Goal: Task Accomplishment & Management: Use online tool/utility

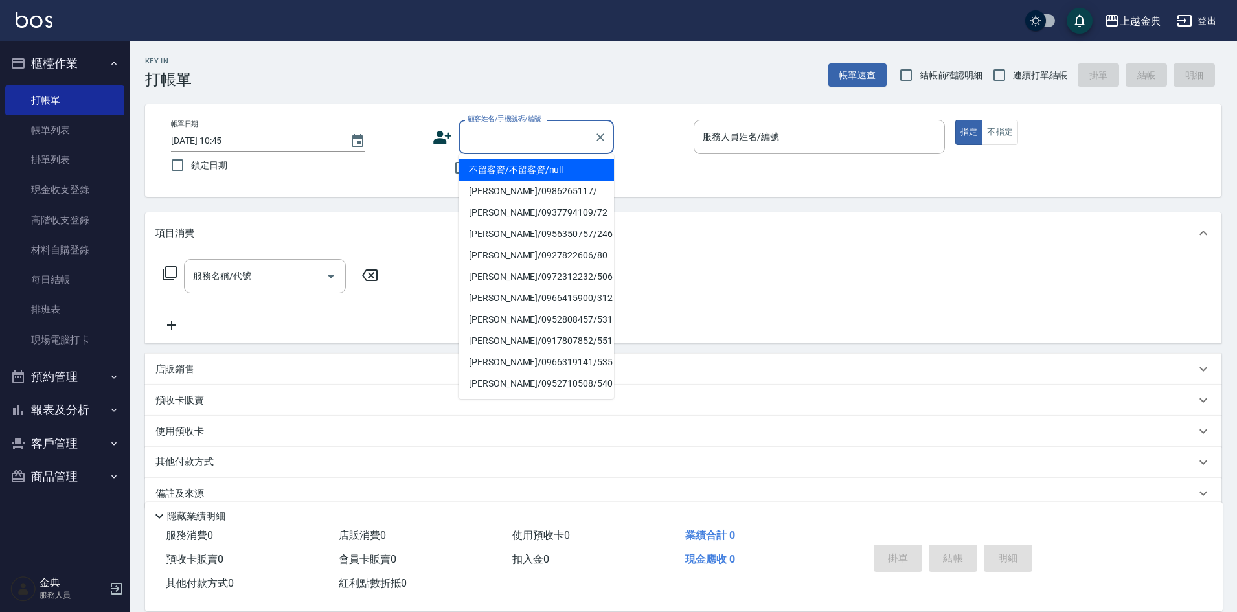
click at [1036, 76] on span "連續打單結帳" at bounding box center [1040, 76] width 54 height 14
click at [1013, 76] on input "連續打單結帳" at bounding box center [999, 75] width 27 height 27
checkbox input "true"
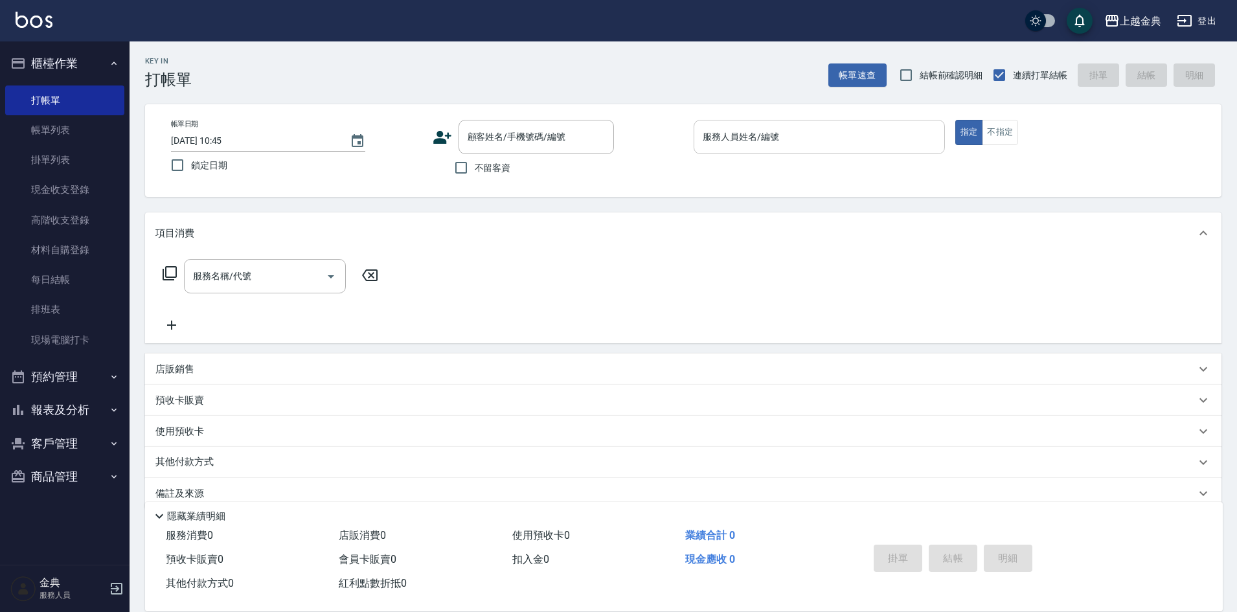
click at [866, 124] on div "服務人員姓名/編號" at bounding box center [819, 137] width 251 height 34
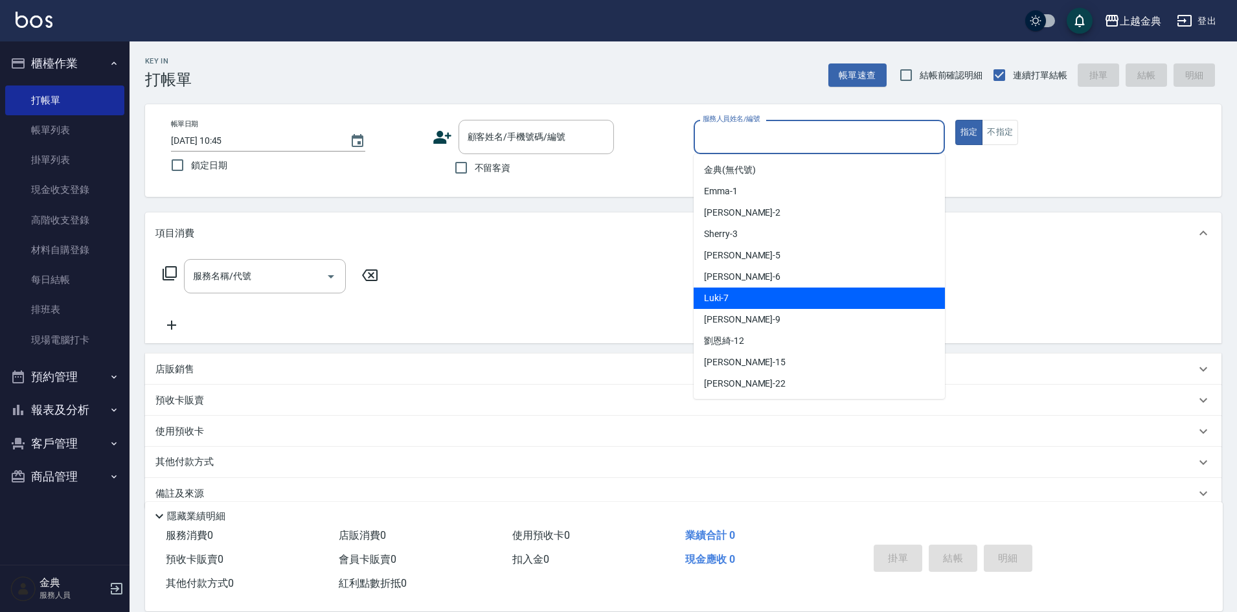
drag, startPoint x: 813, startPoint y: 290, endPoint x: 558, endPoint y: 172, distance: 281.3
click at [812, 290] on div "Luki -7" at bounding box center [819, 298] width 251 height 21
type input "Luki-7"
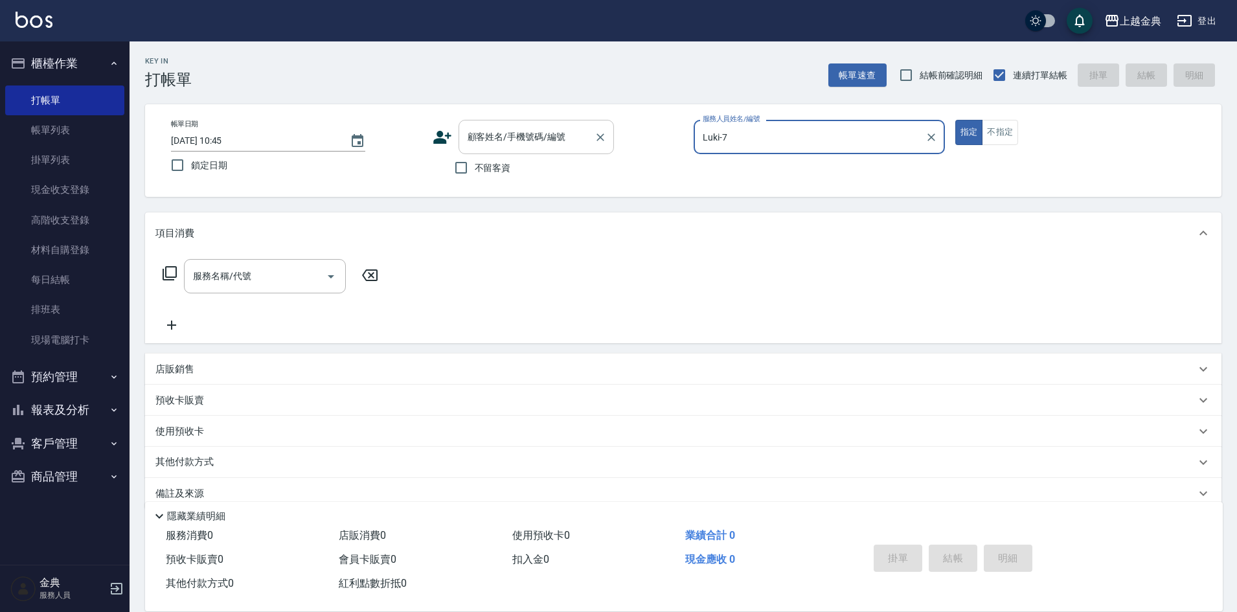
click at [473, 166] on input "不留客資" at bounding box center [460, 167] width 27 height 27
checkbox input "true"
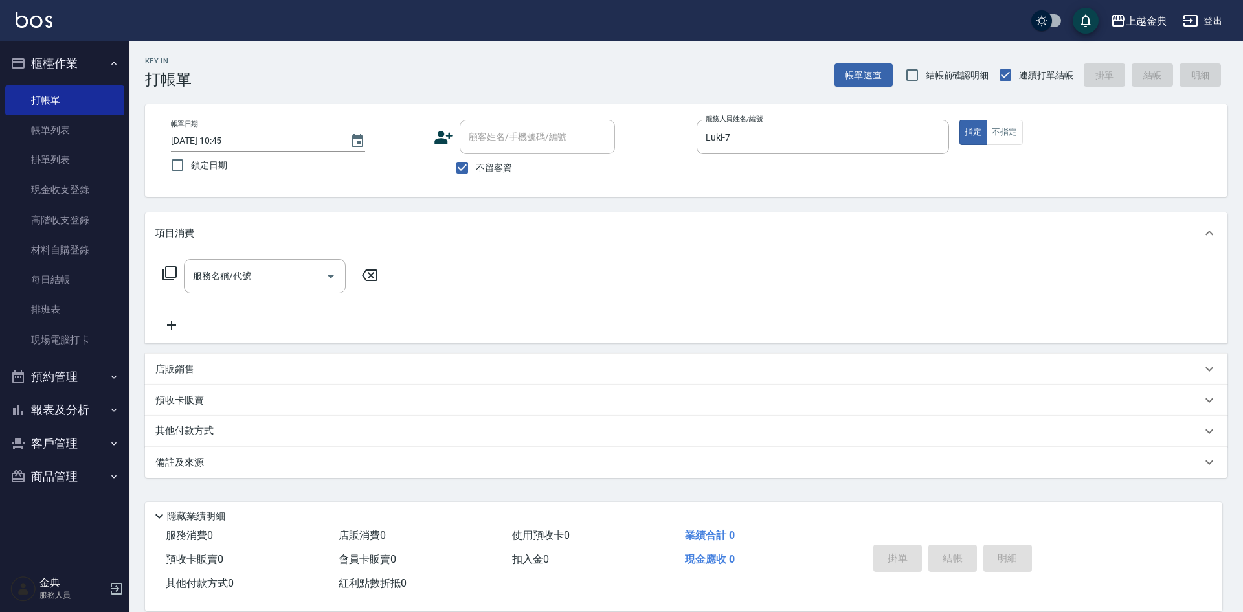
click at [174, 272] on div "服務名稱/代號 服務名稱/代號" at bounding box center [270, 276] width 231 height 34
click at [168, 275] on icon at bounding box center [170, 273] width 16 height 16
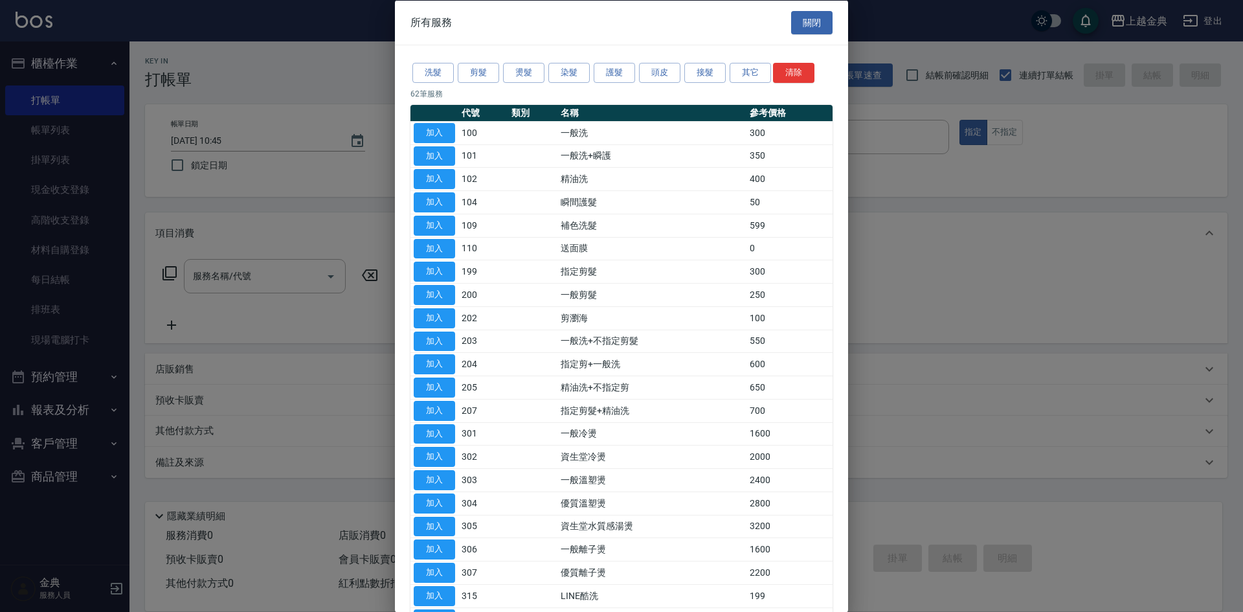
click at [236, 279] on div at bounding box center [621, 306] width 1243 height 612
click at [561, 69] on button "染髮" at bounding box center [568, 73] width 41 height 20
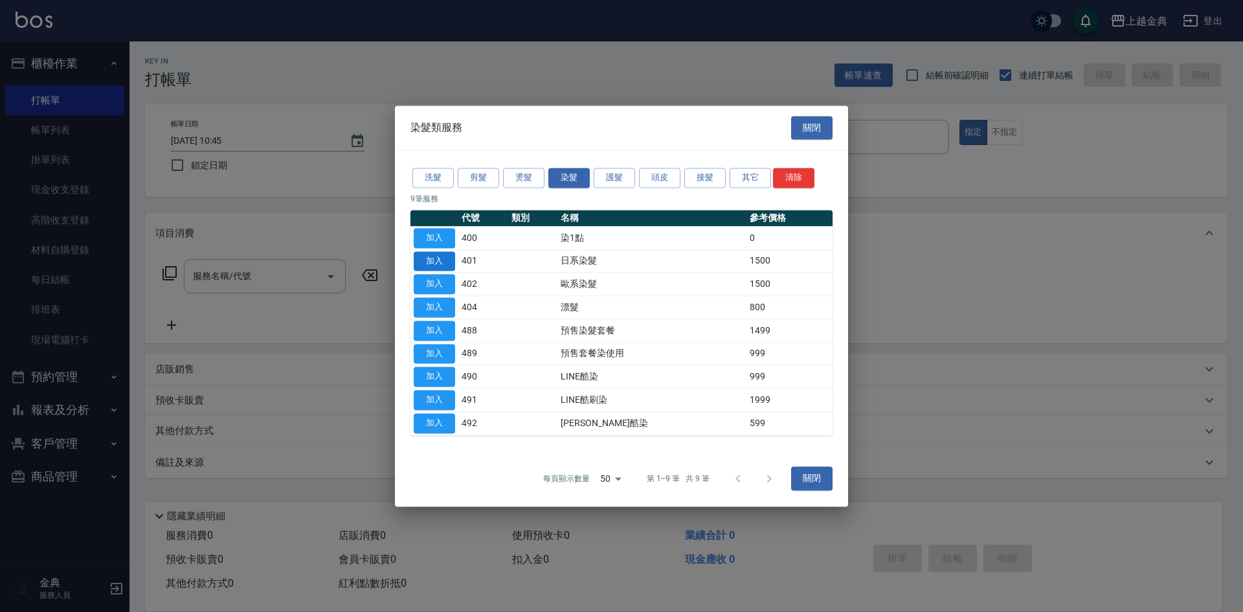
click at [425, 269] on button "加入" at bounding box center [434, 261] width 41 height 20
type input "日系染髮(401)"
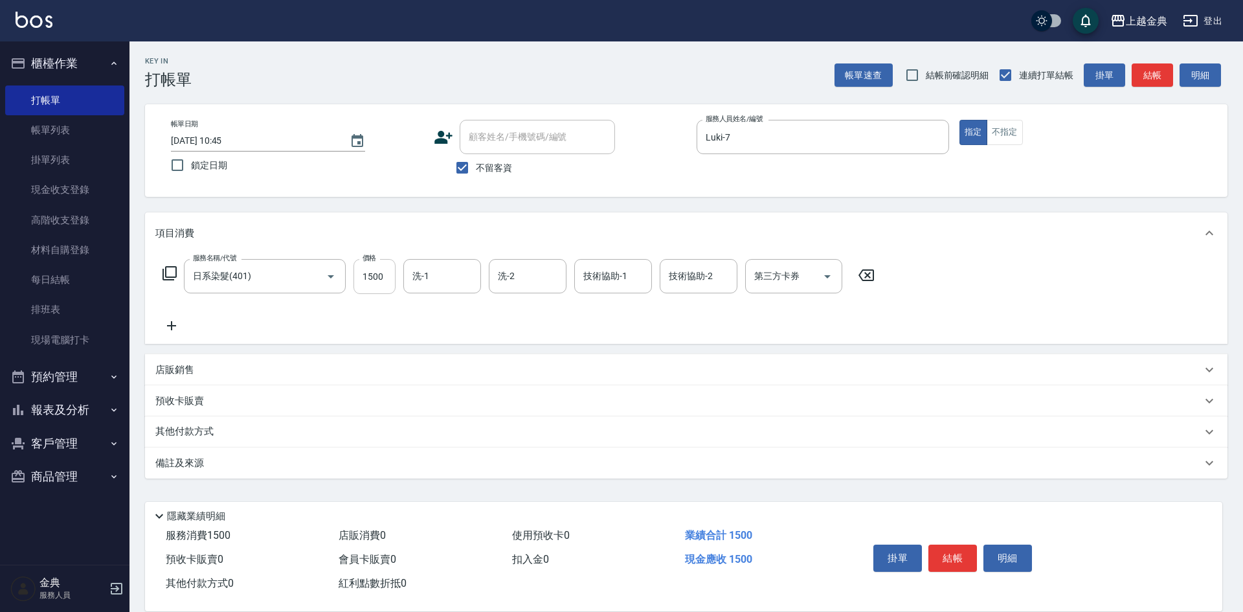
click at [386, 269] on input "1500" at bounding box center [375, 276] width 42 height 35
type input "2599"
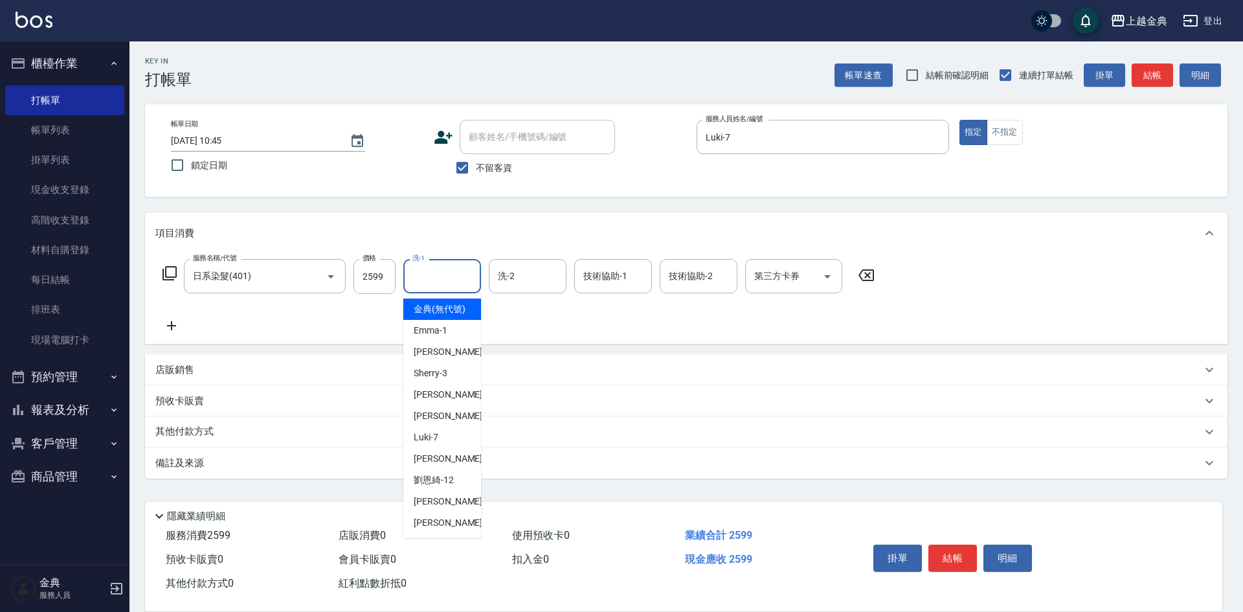
drag, startPoint x: 423, startPoint y: 271, endPoint x: 423, endPoint y: 297, distance: 25.9
click at [423, 271] on input "洗-1" at bounding box center [442, 276] width 66 height 23
click at [457, 491] on div "[PERSON_NAME]-12" at bounding box center [442, 479] width 78 height 21
type input "[PERSON_NAME]-12"
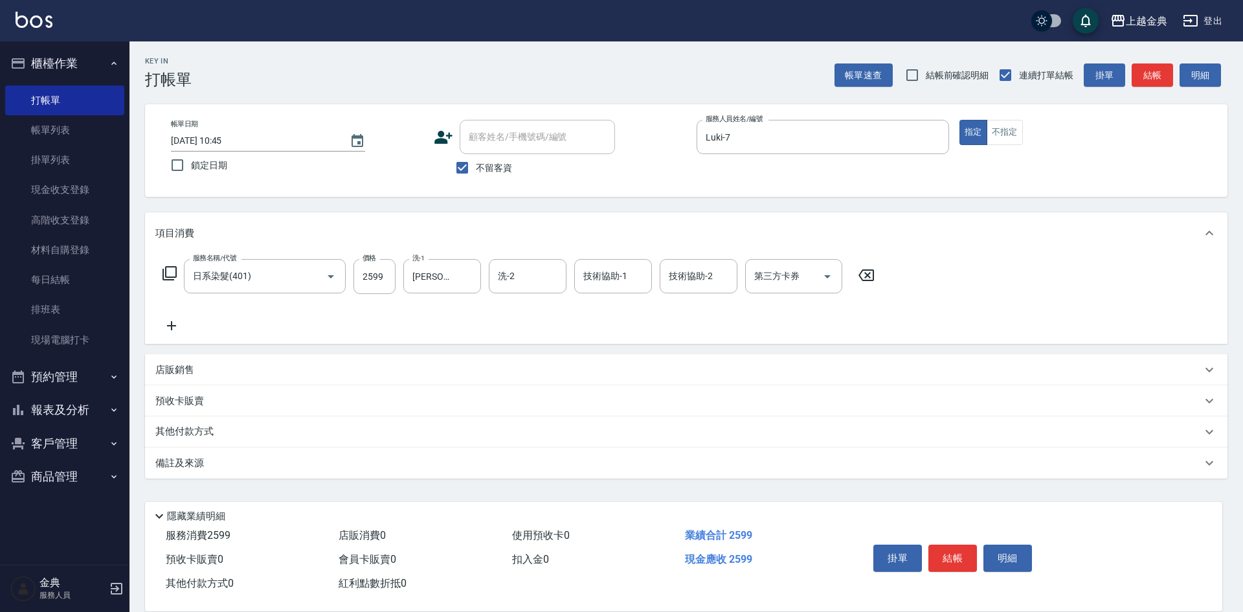
click at [171, 265] on icon at bounding box center [170, 273] width 16 height 16
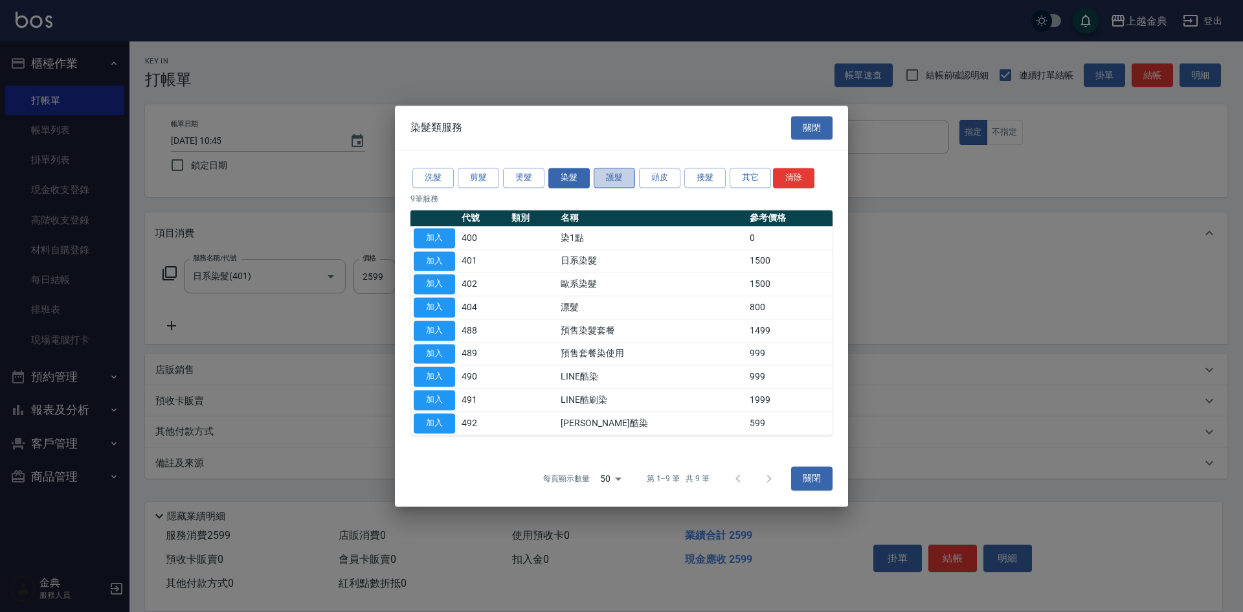
click at [619, 174] on button "護髮" at bounding box center [614, 178] width 41 height 20
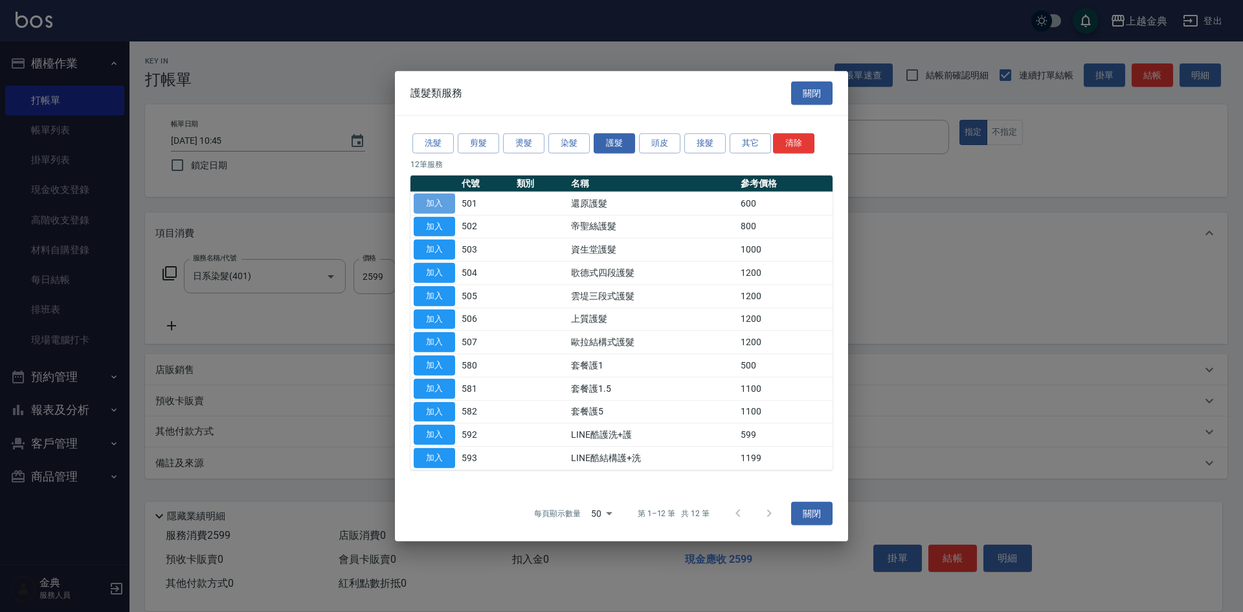
click at [452, 199] on button "加入" at bounding box center [434, 204] width 41 height 20
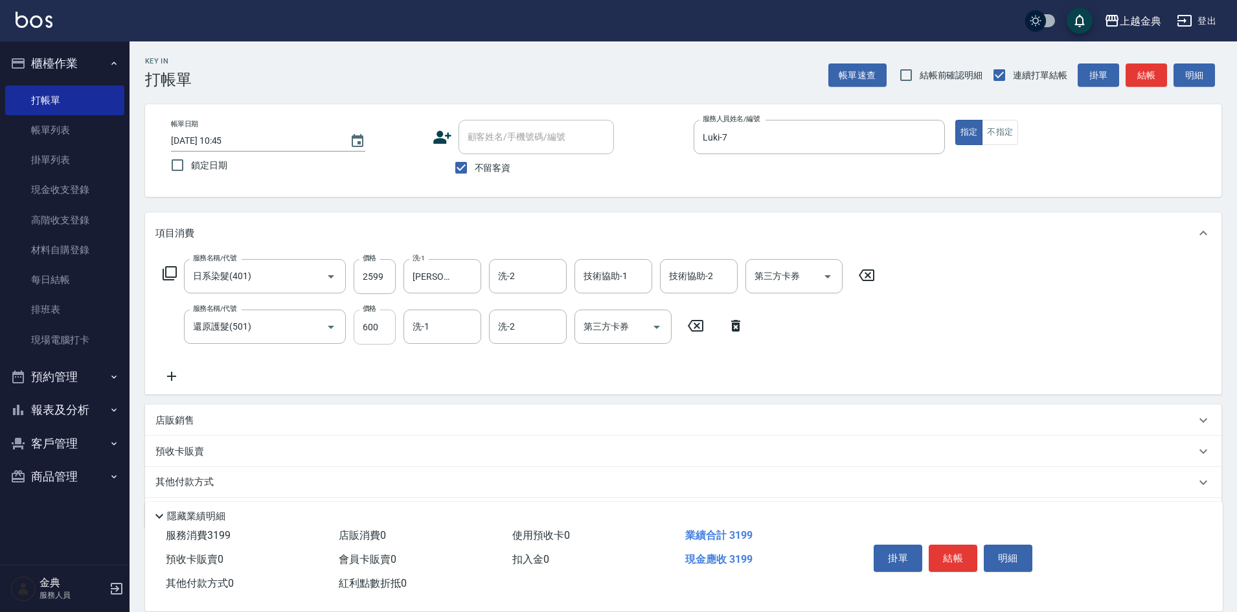
click at [370, 330] on input "600" at bounding box center [375, 327] width 42 height 35
type input "0"
click at [433, 324] on input "洗-1" at bounding box center [442, 326] width 66 height 23
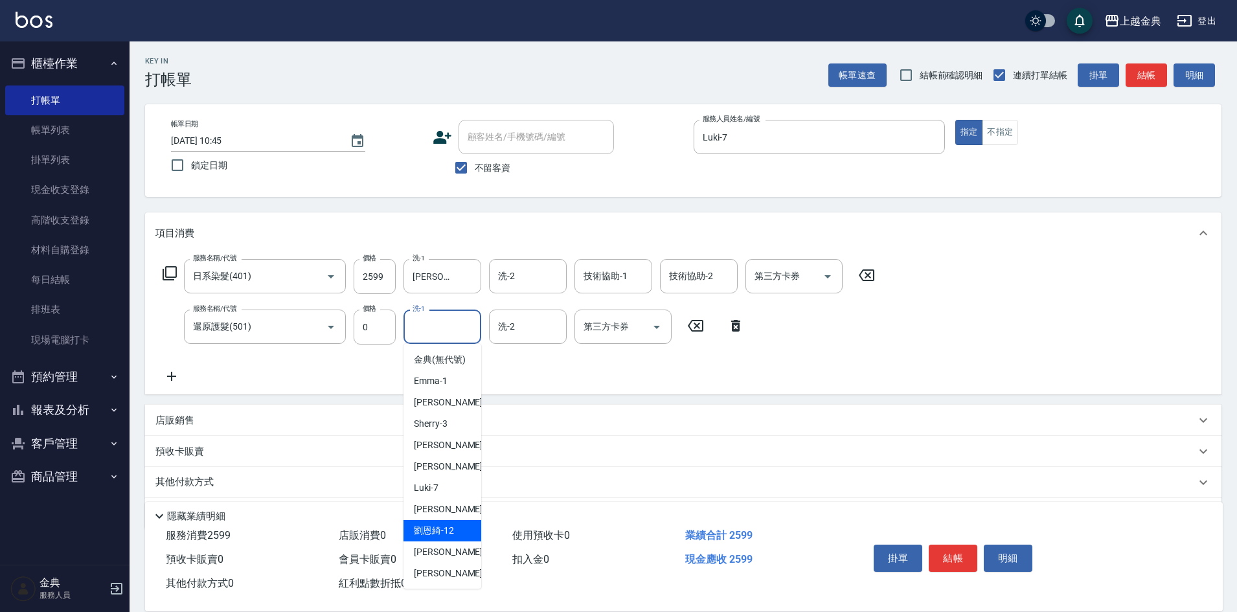
click at [474, 541] on div "[PERSON_NAME]-12" at bounding box center [442, 530] width 78 height 21
type input "[PERSON_NAME]-12"
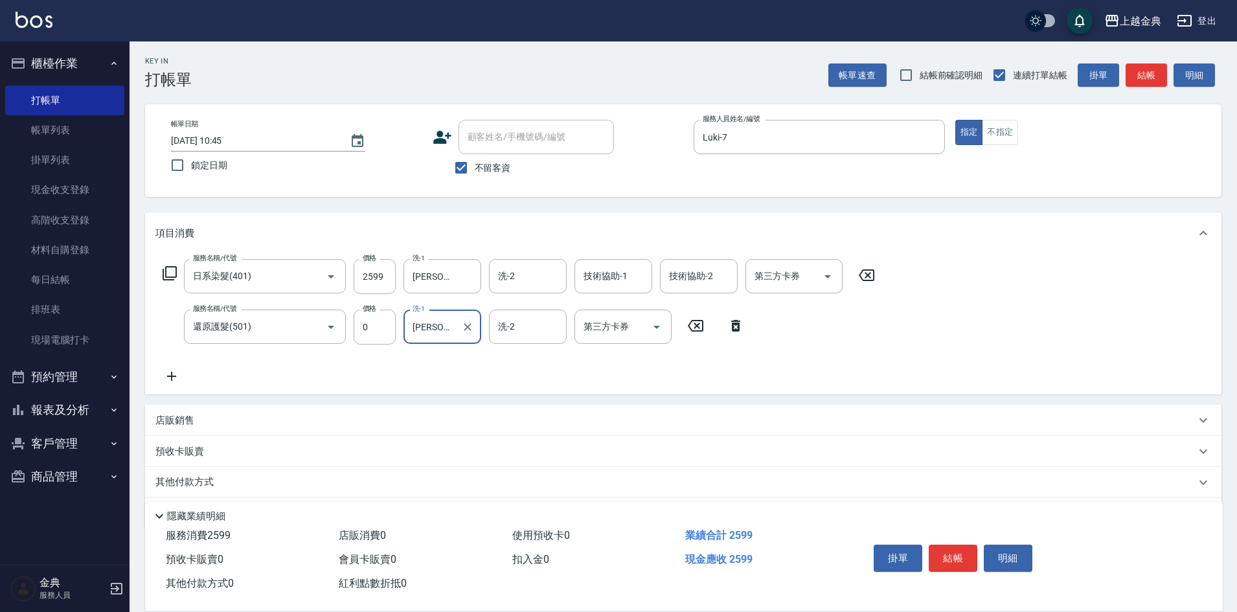
click at [196, 475] on div "其他付款方式" at bounding box center [683, 482] width 1076 height 31
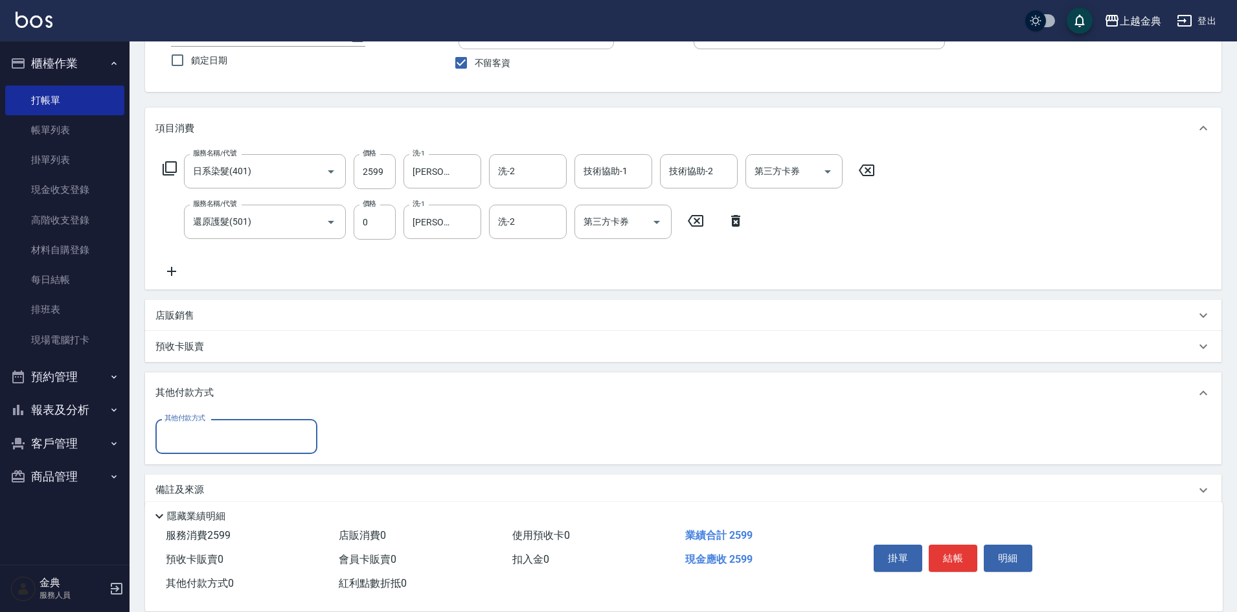
scroll to position [122, 0]
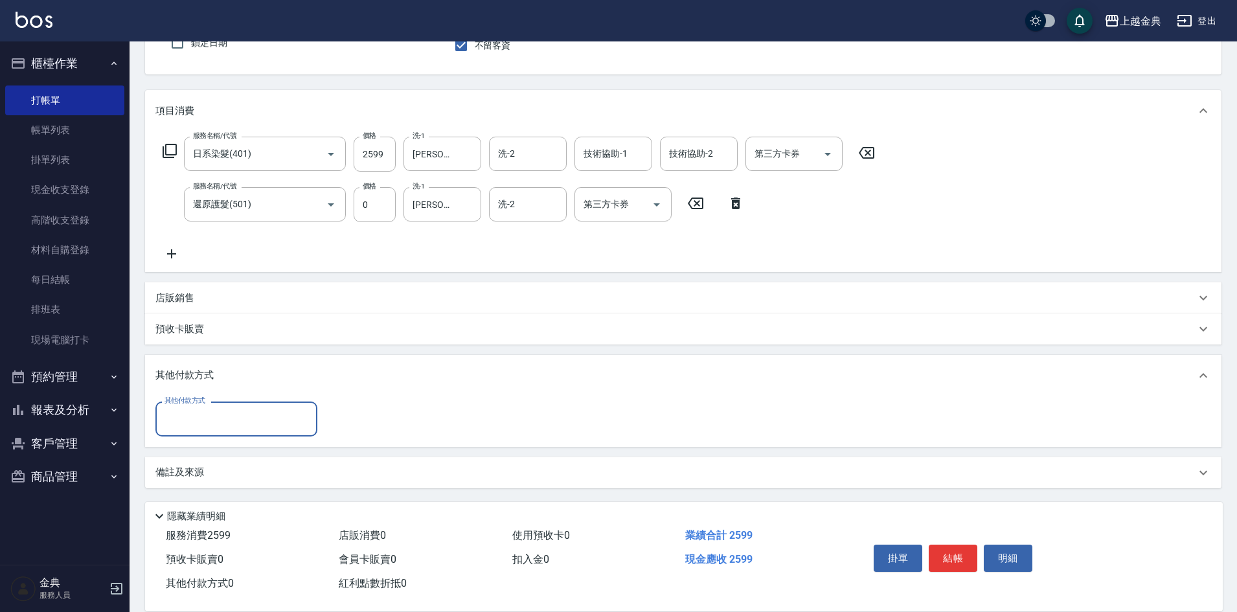
click at [192, 412] on input "其他付款方式" at bounding box center [236, 418] width 150 height 23
click at [218, 480] on span "信用卡" at bounding box center [236, 473] width 162 height 21
type input "信用卡"
type input "2599"
click at [951, 545] on button "結帳" at bounding box center [953, 558] width 49 height 27
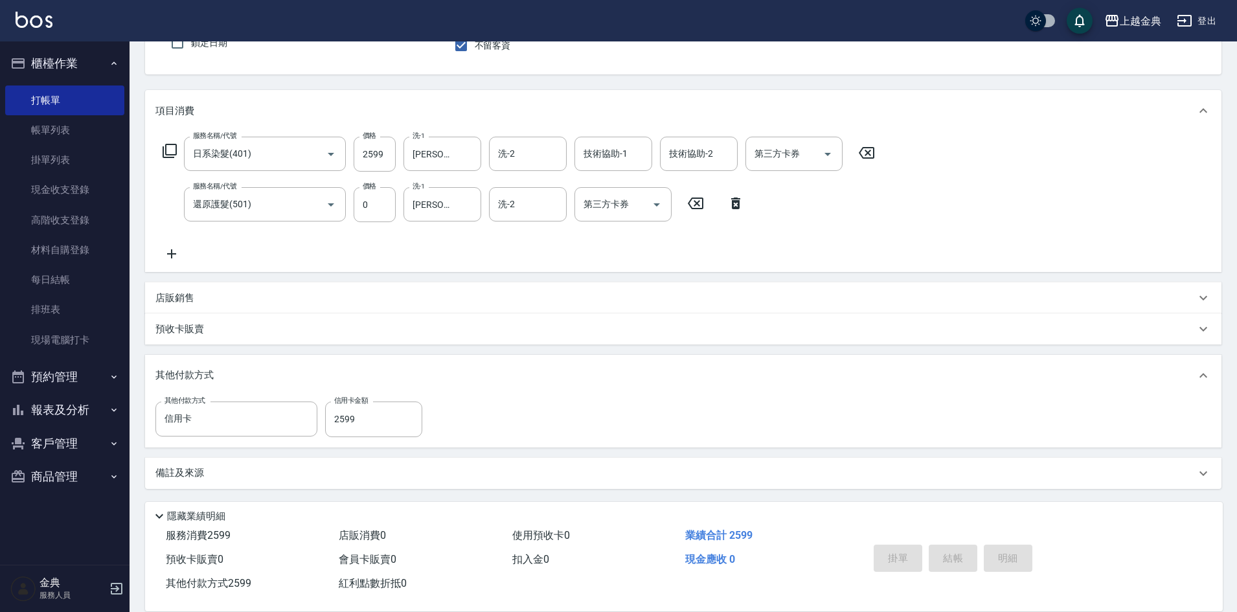
type input "[DATE] 12:25"
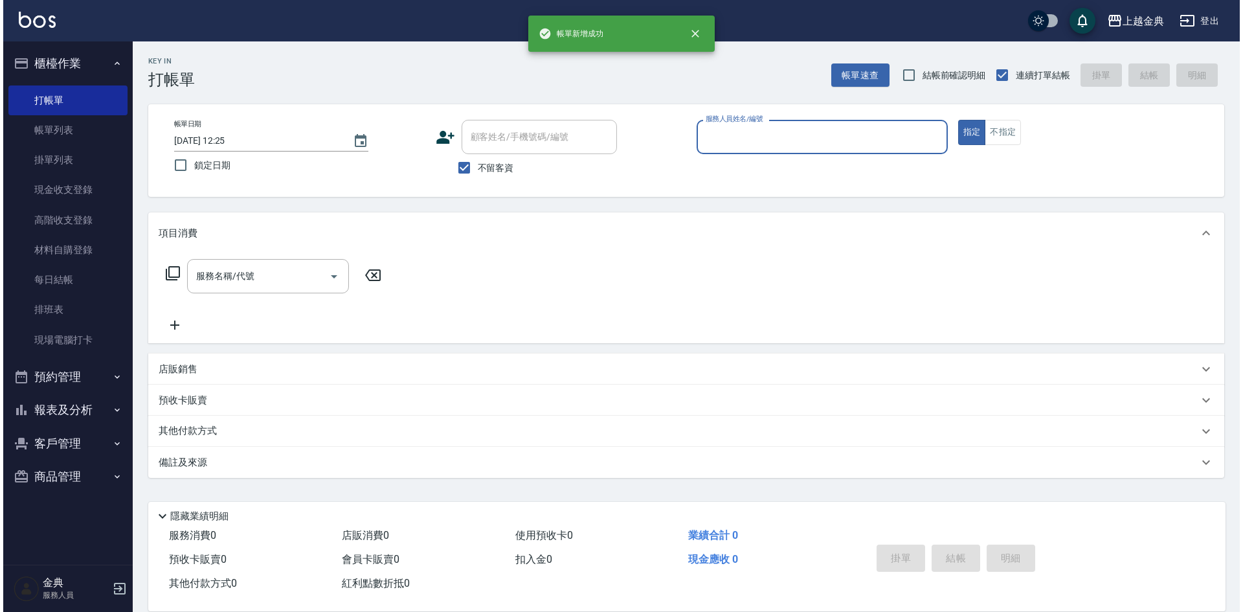
scroll to position [0, 0]
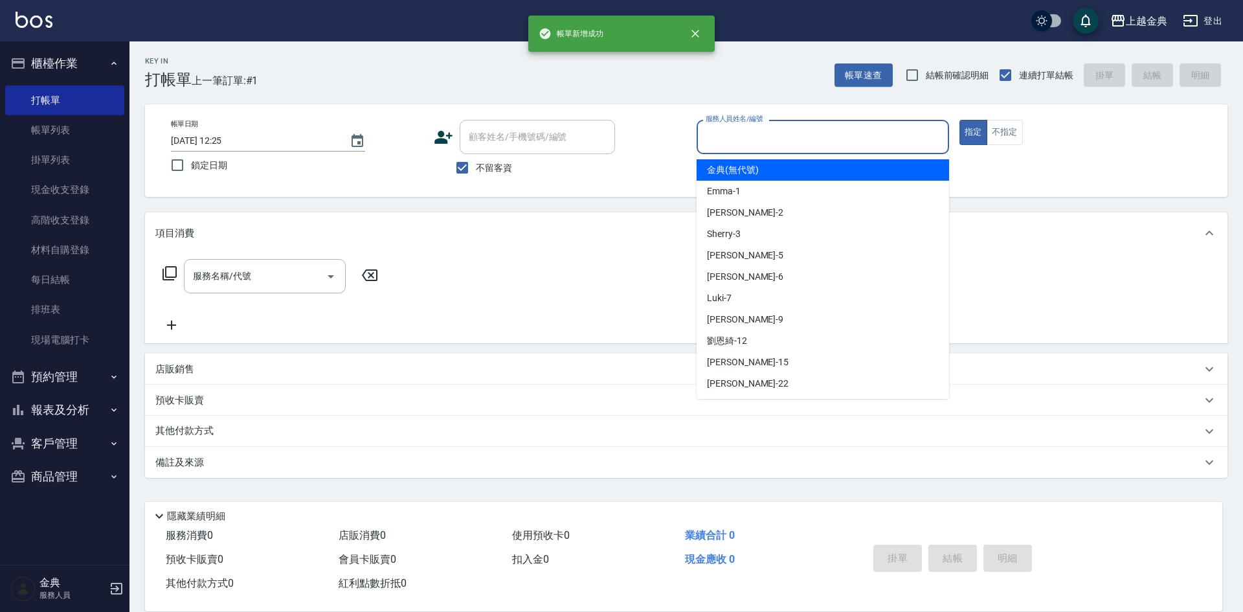
click at [873, 146] on input "服務人員姓名/編號" at bounding box center [823, 137] width 241 height 23
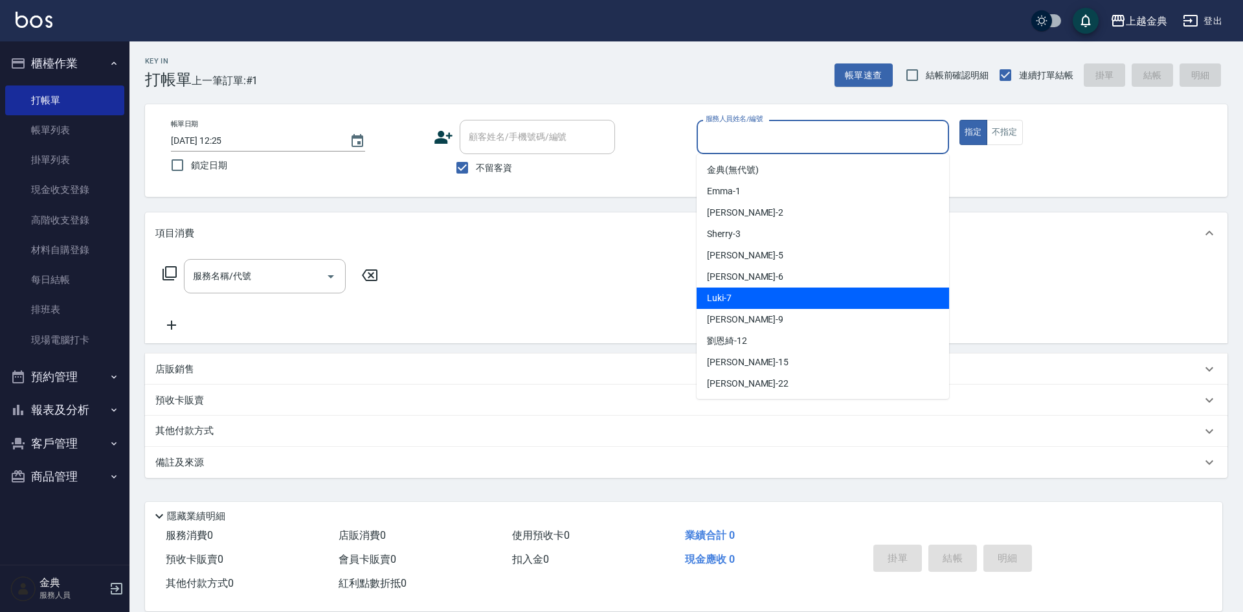
click at [779, 288] on div "Luki -7" at bounding box center [823, 298] width 253 height 21
type input "Luki-7"
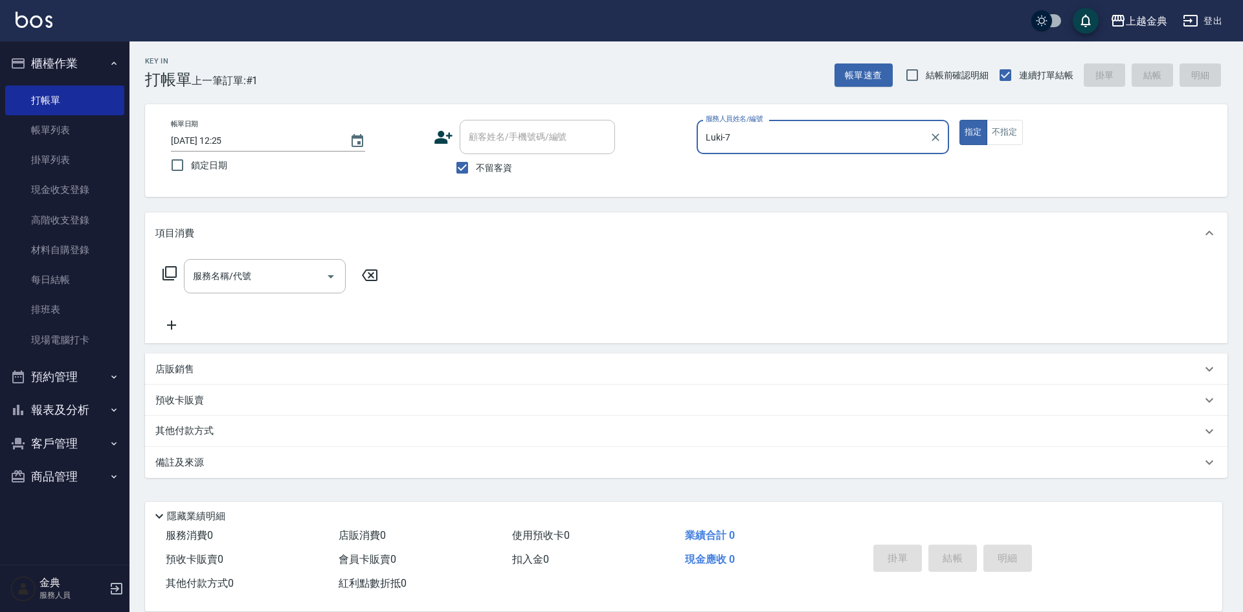
click at [163, 268] on icon at bounding box center [170, 273] width 16 height 16
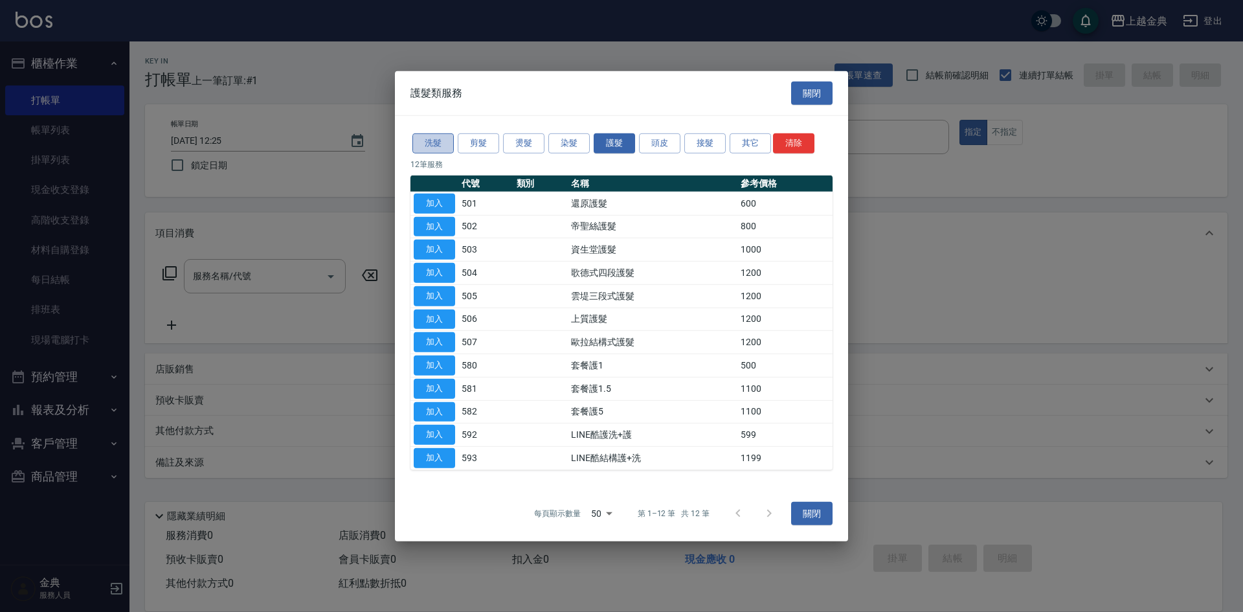
click at [435, 136] on button "洗髮" at bounding box center [432, 143] width 41 height 20
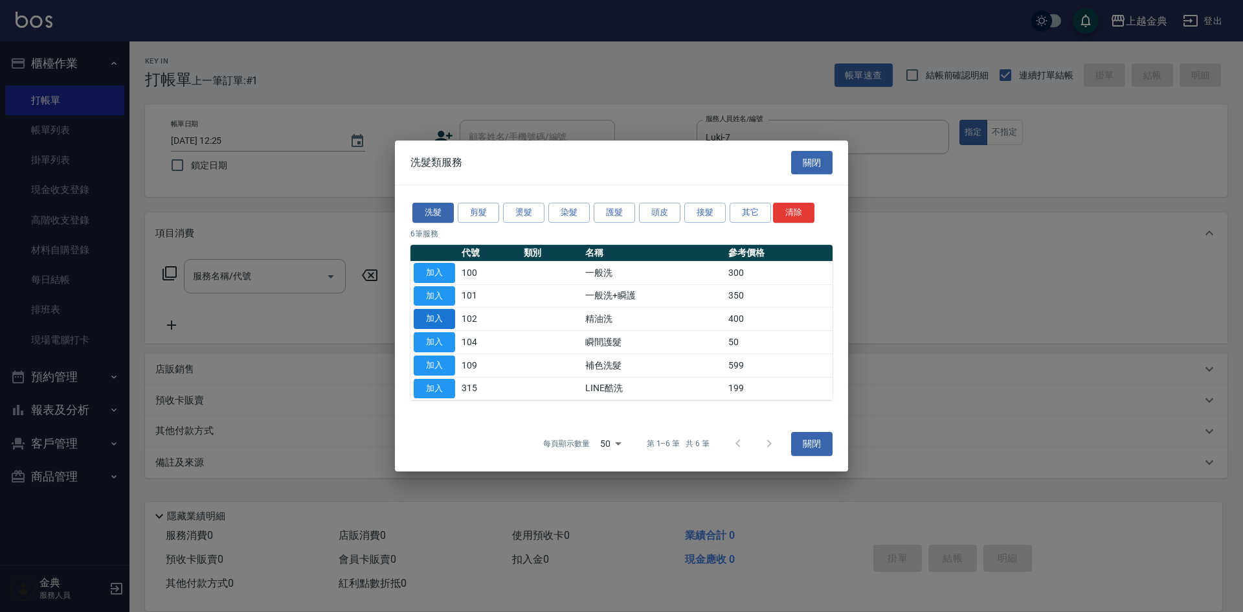
click at [427, 317] on button "加入" at bounding box center [434, 319] width 41 height 20
type input "精油洗(102)"
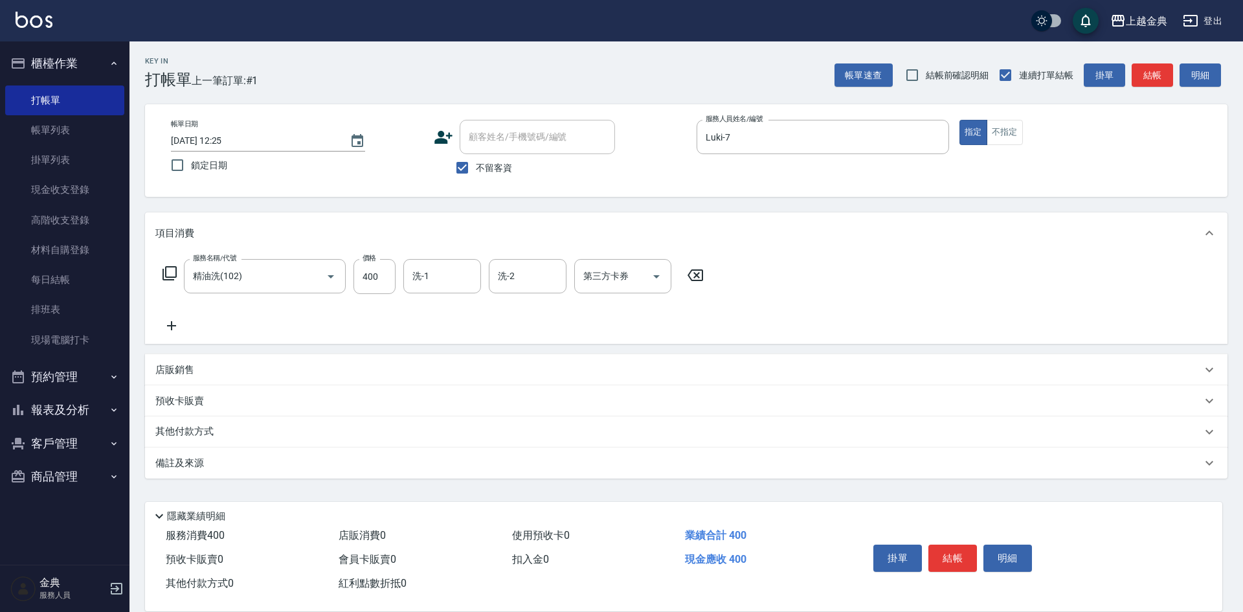
click at [207, 432] on p "其他付款方式" at bounding box center [187, 432] width 65 height 14
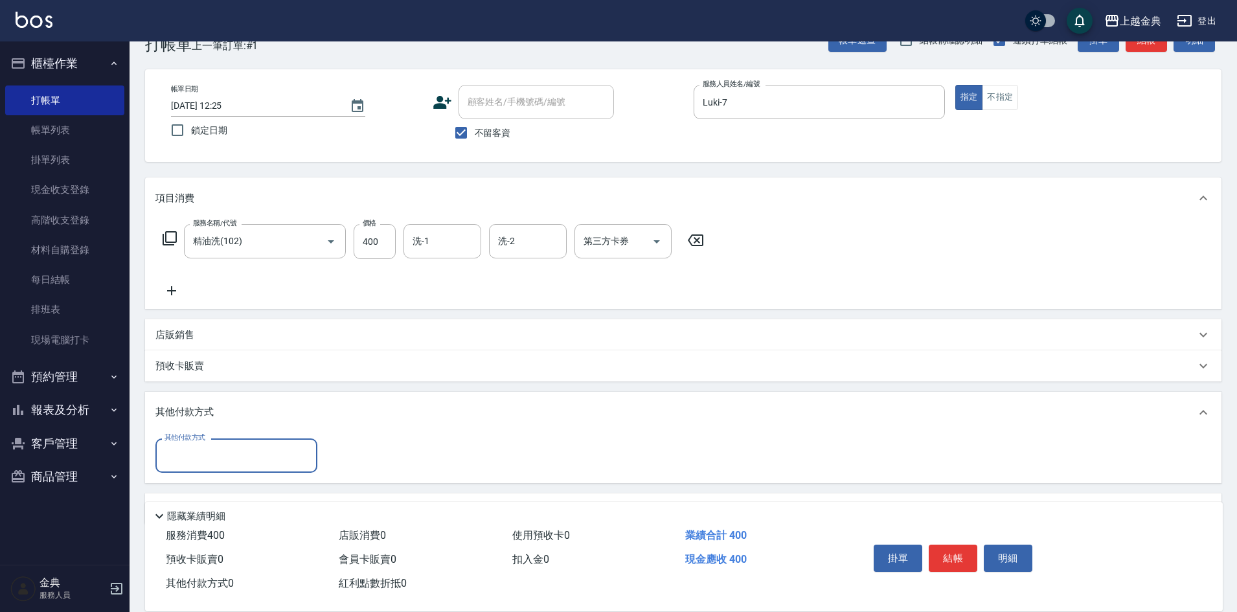
scroll to position [72, 0]
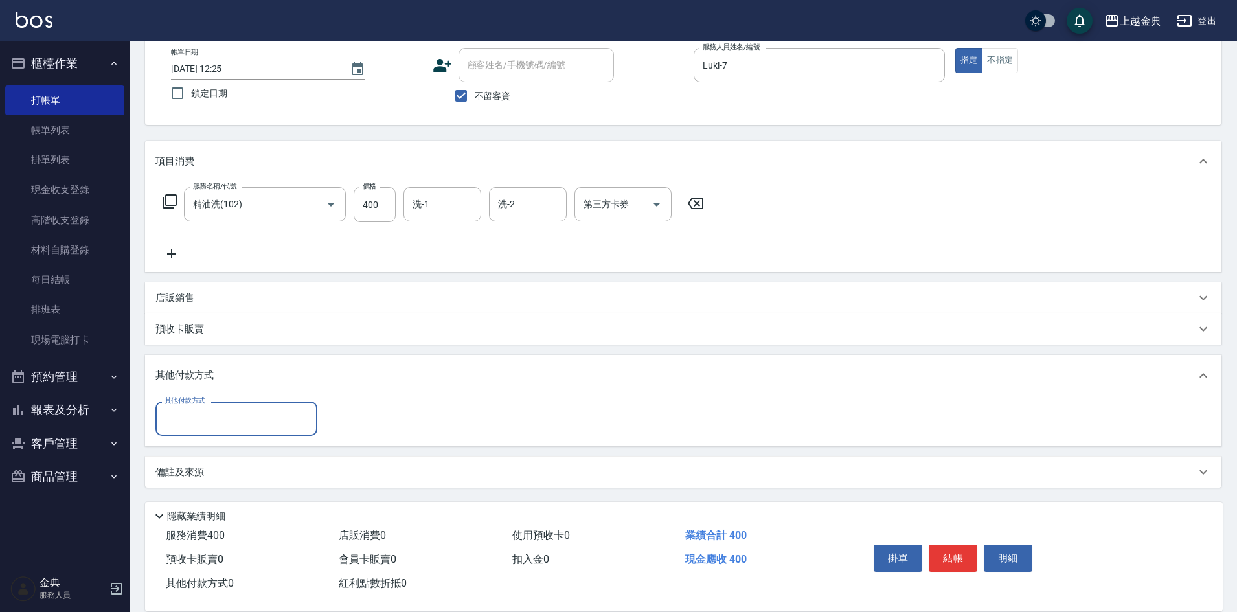
click at [218, 410] on input "其他付款方式" at bounding box center [236, 418] width 150 height 23
click at [190, 508] on span "轉帳" at bounding box center [236, 515] width 162 height 21
type input "轉帳"
type input "400"
click at [939, 554] on button "結帳" at bounding box center [953, 558] width 49 height 27
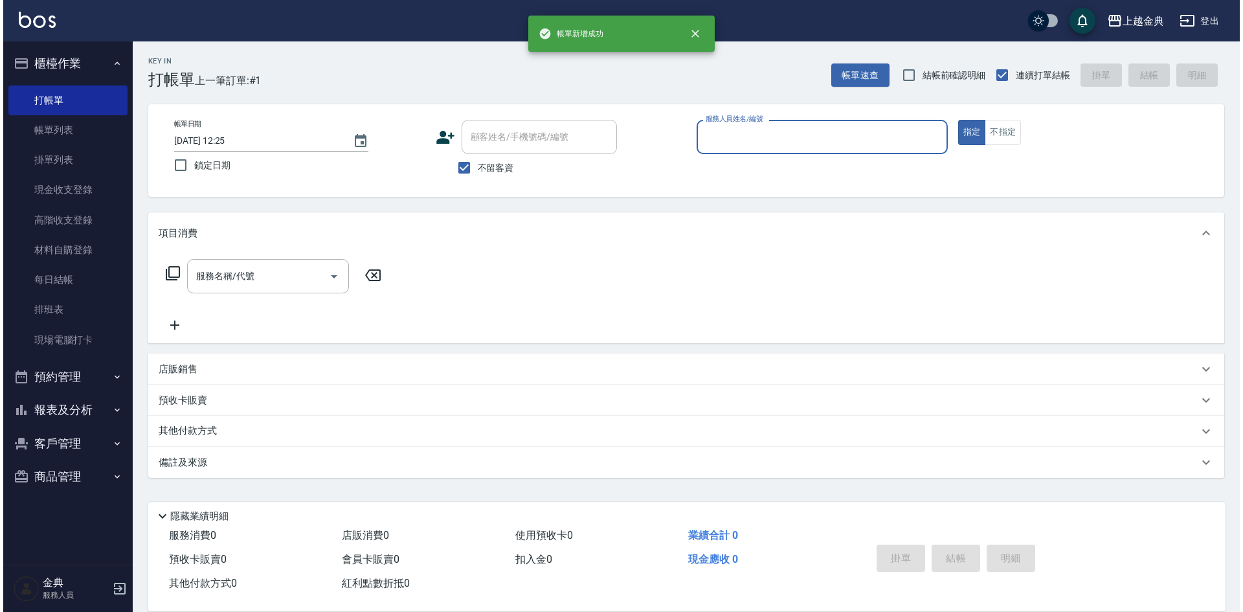
scroll to position [0, 0]
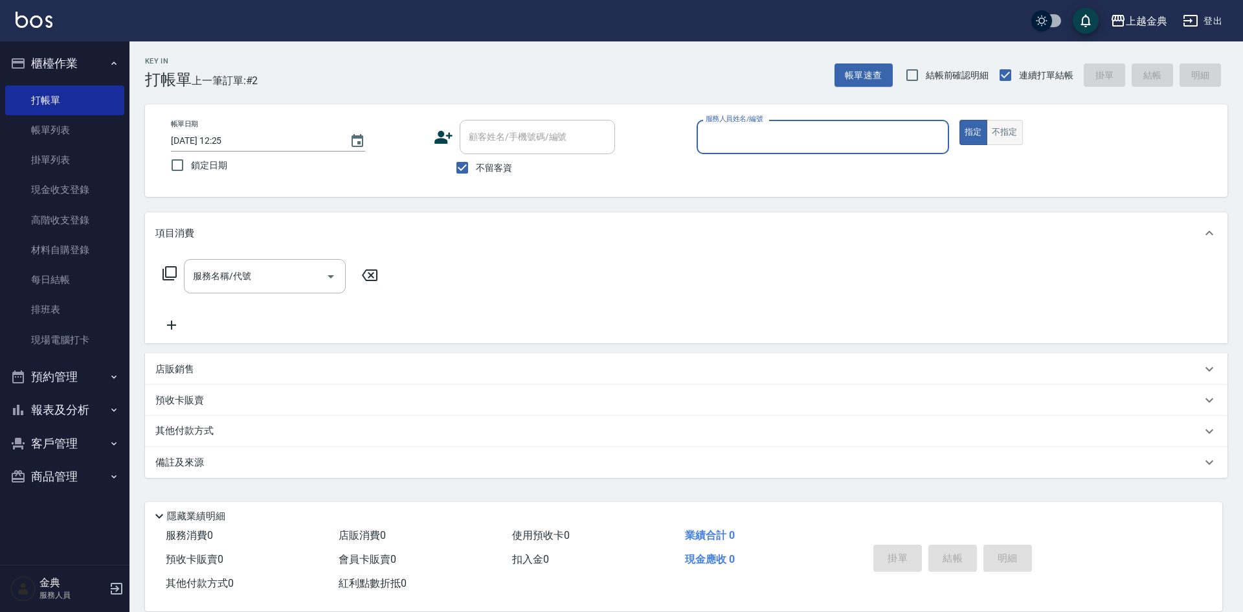
click at [1002, 129] on button "不指定" at bounding box center [1005, 132] width 36 height 25
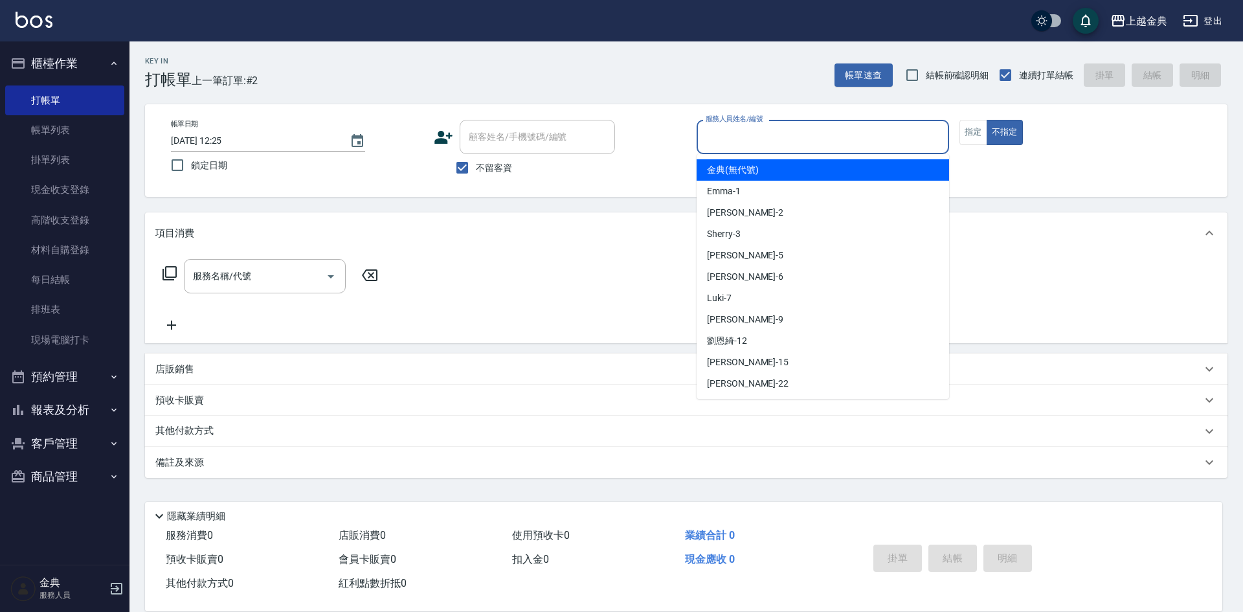
click at [868, 147] on input "服務人員姓名/編號" at bounding box center [823, 137] width 241 height 23
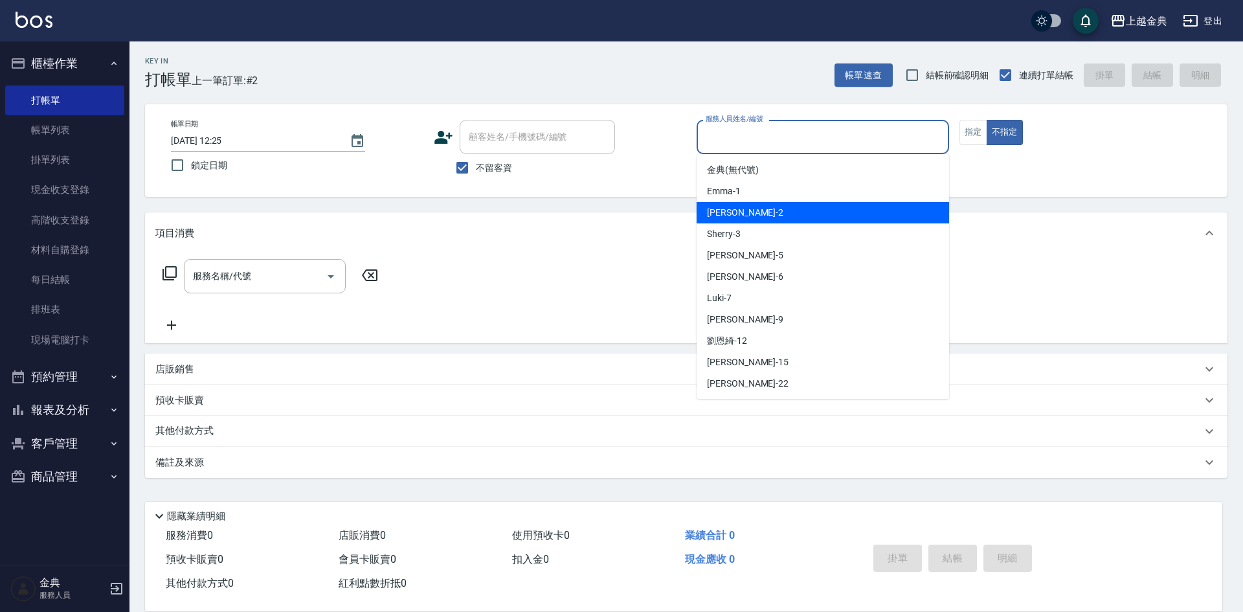
click at [823, 220] on div "Cindy -2" at bounding box center [823, 212] width 253 height 21
type input "Cindy-2"
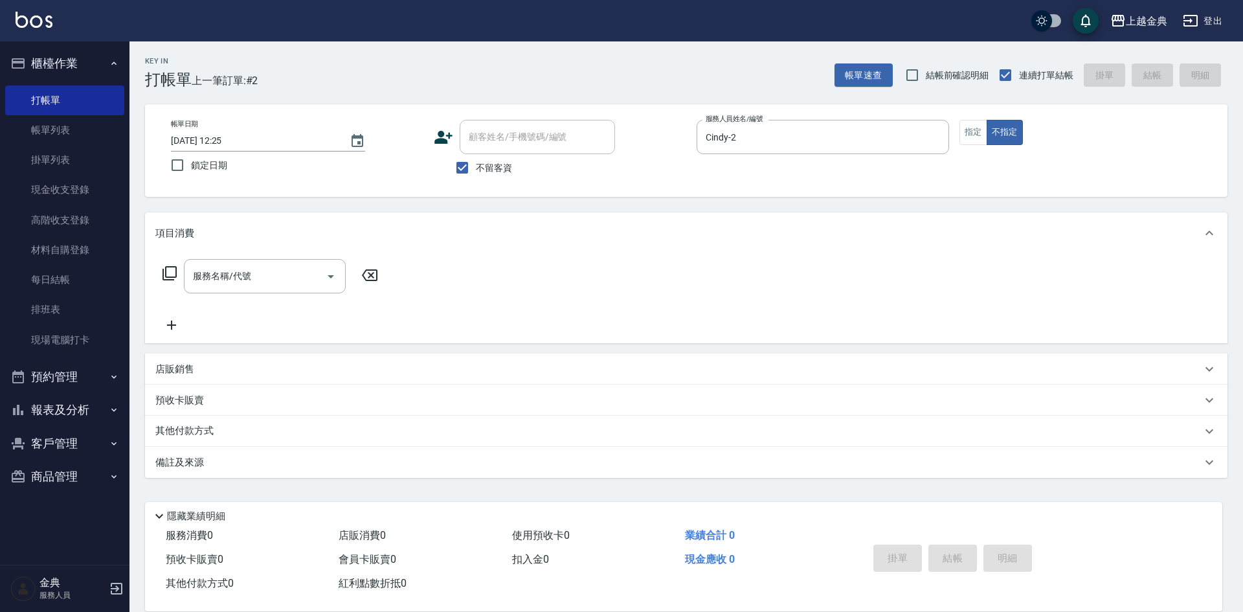
click at [163, 273] on icon at bounding box center [170, 273] width 14 height 14
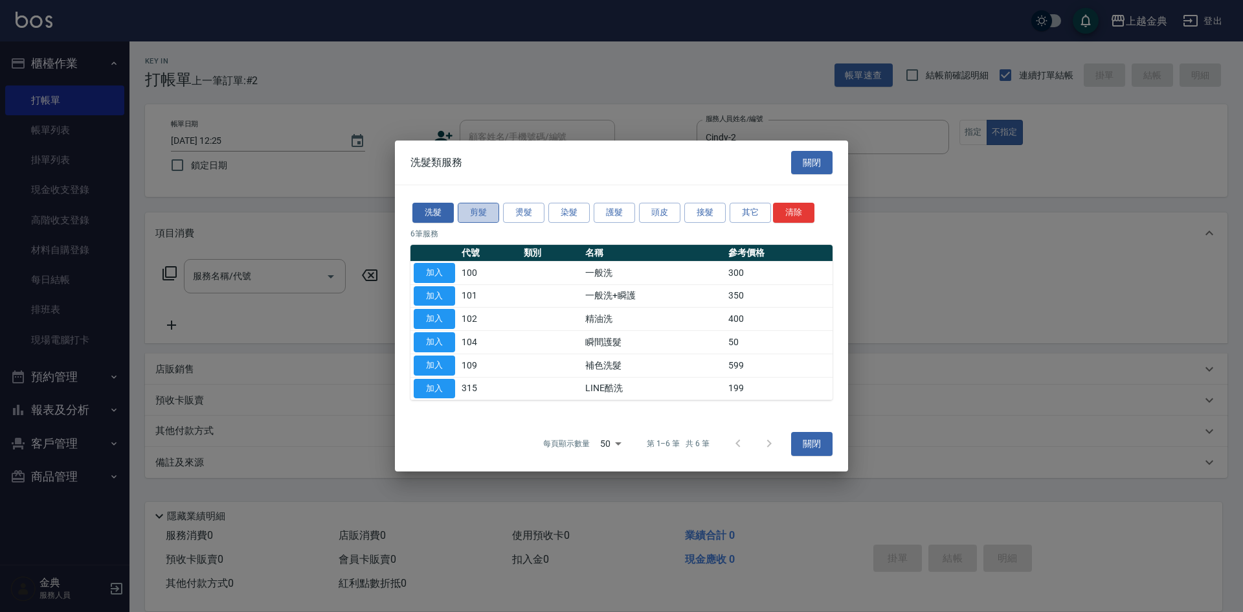
click at [470, 220] on button "剪髮" at bounding box center [478, 213] width 41 height 20
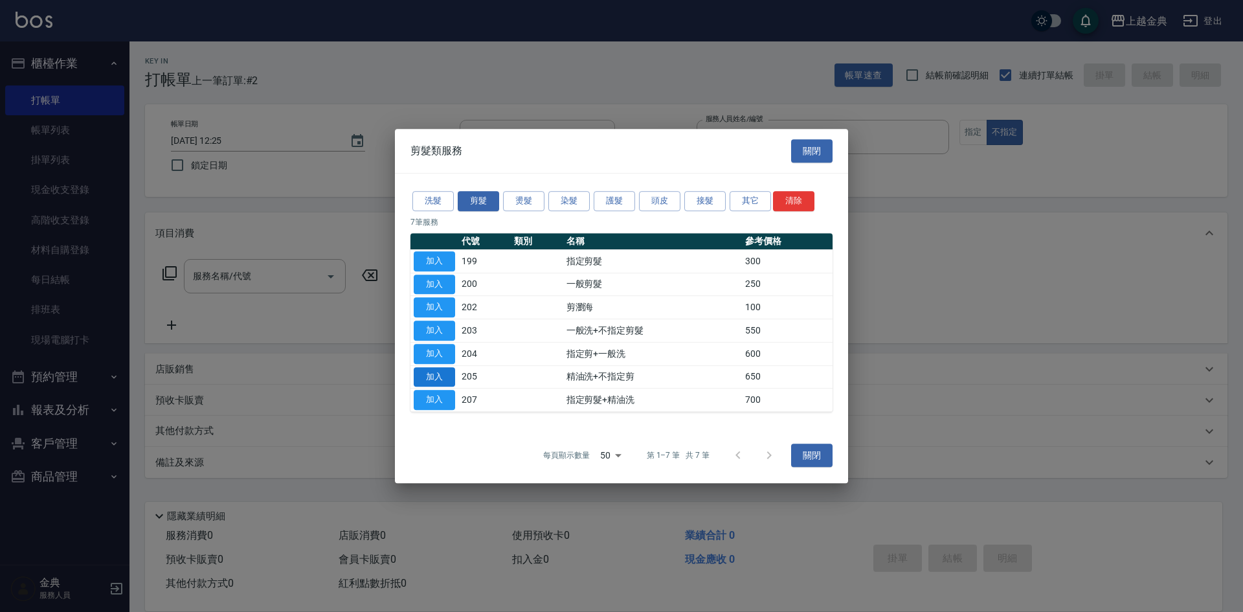
click at [439, 375] on button "加入" at bounding box center [434, 377] width 41 height 20
type input "精油洗+不指定剪(205)"
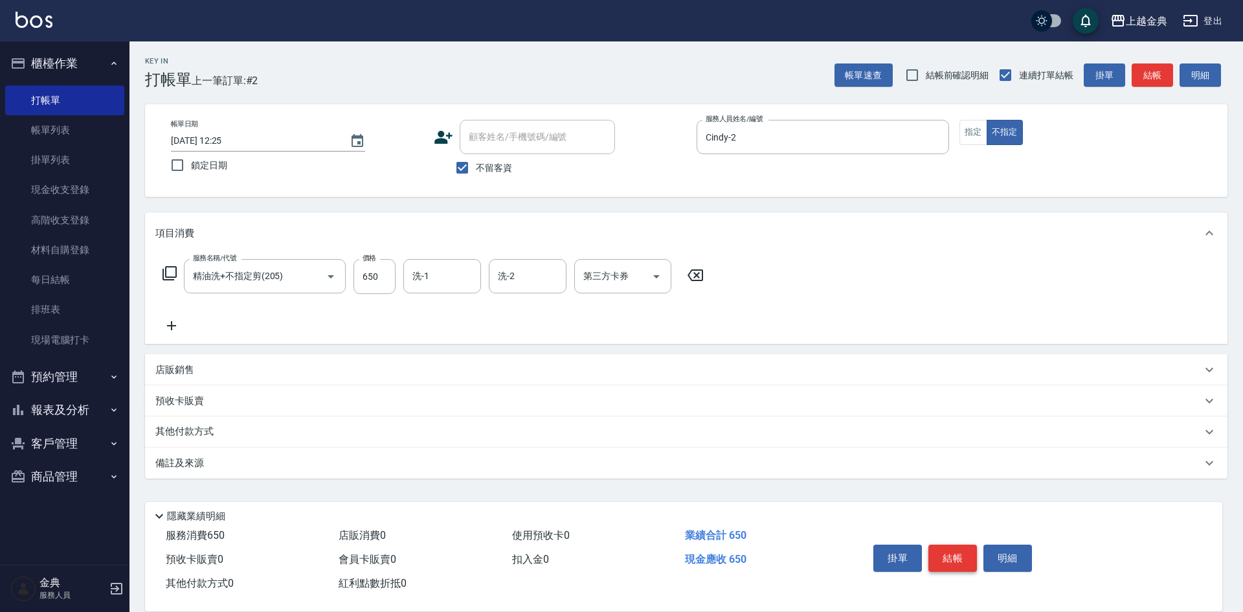
click at [952, 548] on button "結帳" at bounding box center [953, 558] width 49 height 27
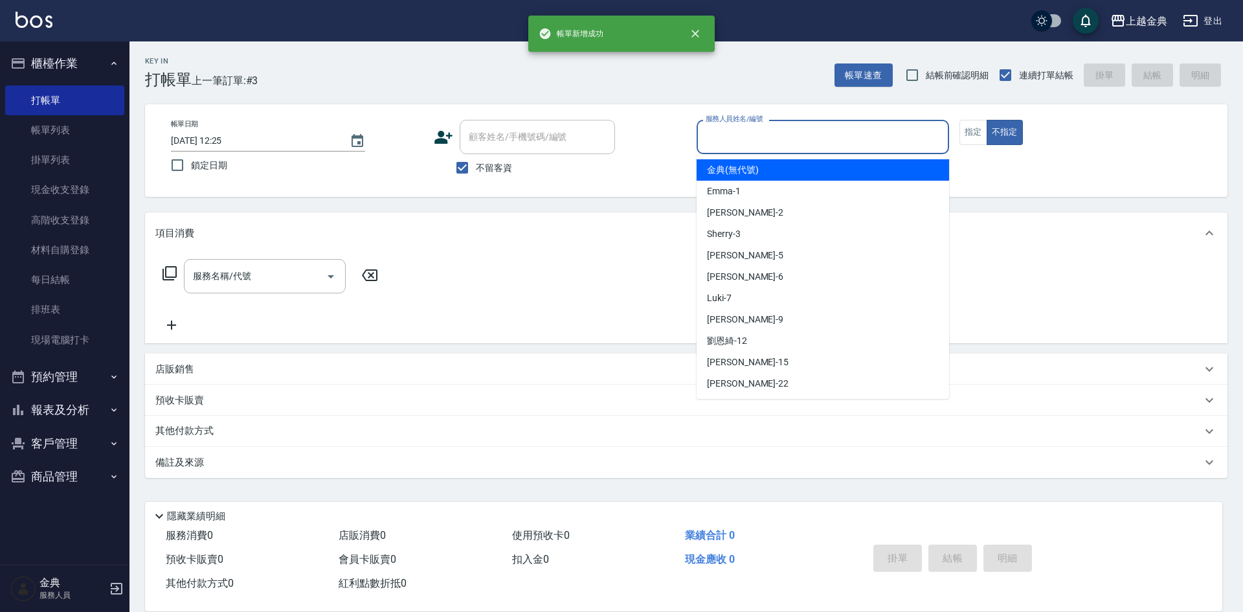
drag, startPoint x: 809, startPoint y: 143, endPoint x: 781, endPoint y: 172, distance: 40.3
click at [808, 142] on input "服務人員姓名/編號" at bounding box center [823, 137] width 241 height 23
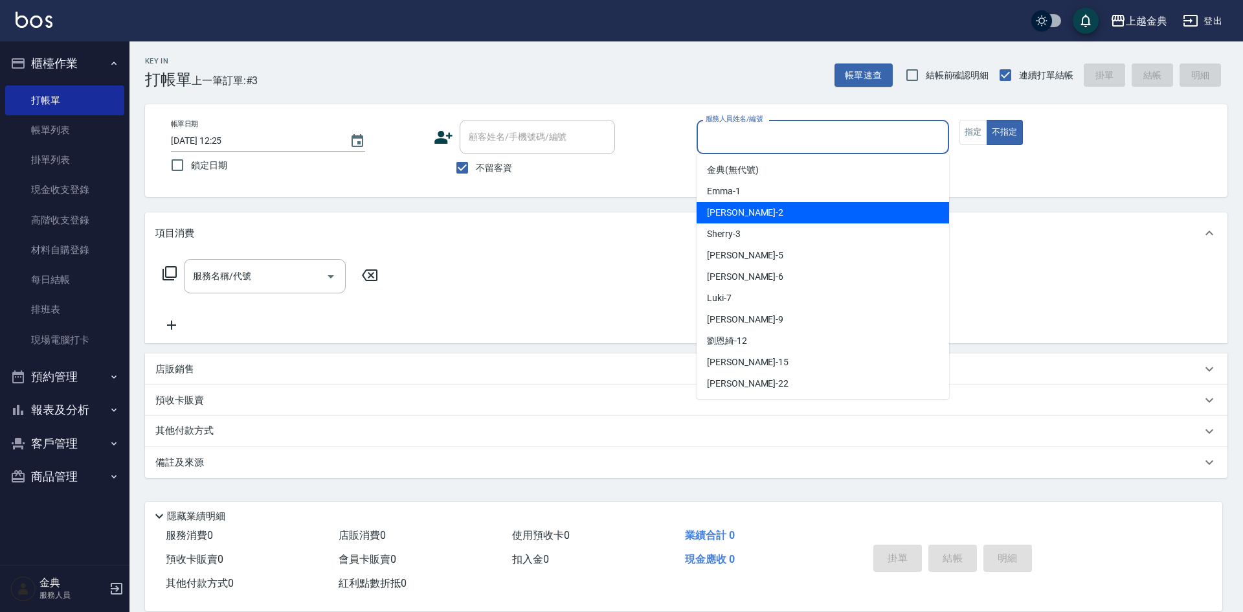
click at [745, 218] on div "Cindy -2" at bounding box center [823, 212] width 253 height 21
type input "Cindy-2"
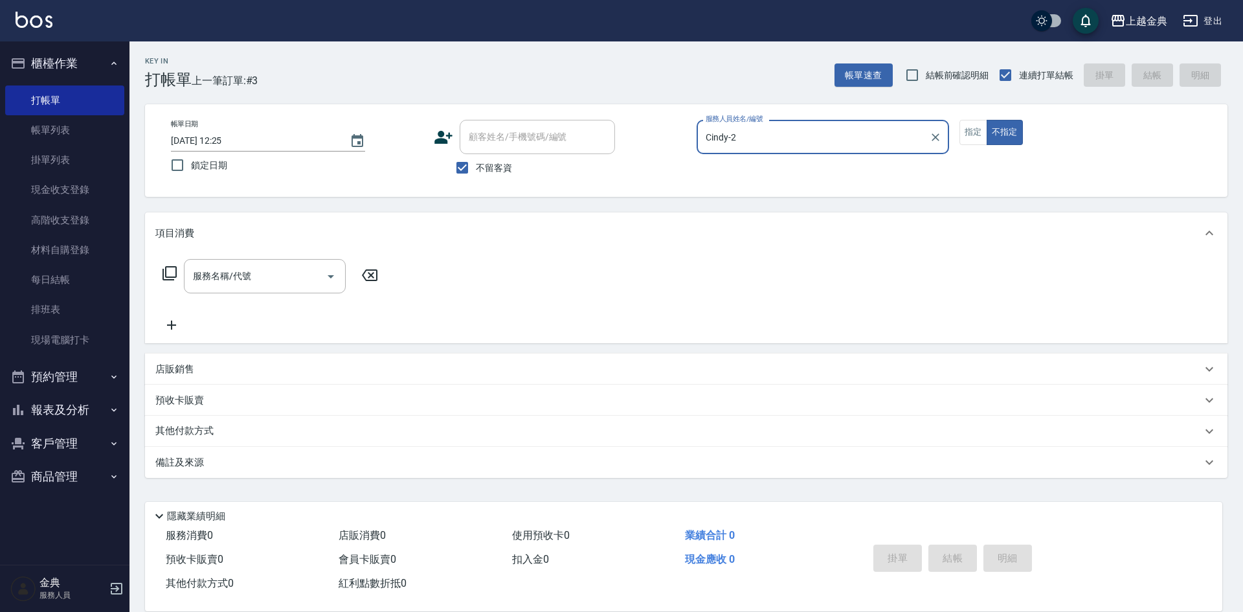
click at [169, 264] on div "服務名稱/代號 服務名稱/代號" at bounding box center [270, 276] width 231 height 34
click at [170, 269] on icon at bounding box center [170, 273] width 16 height 16
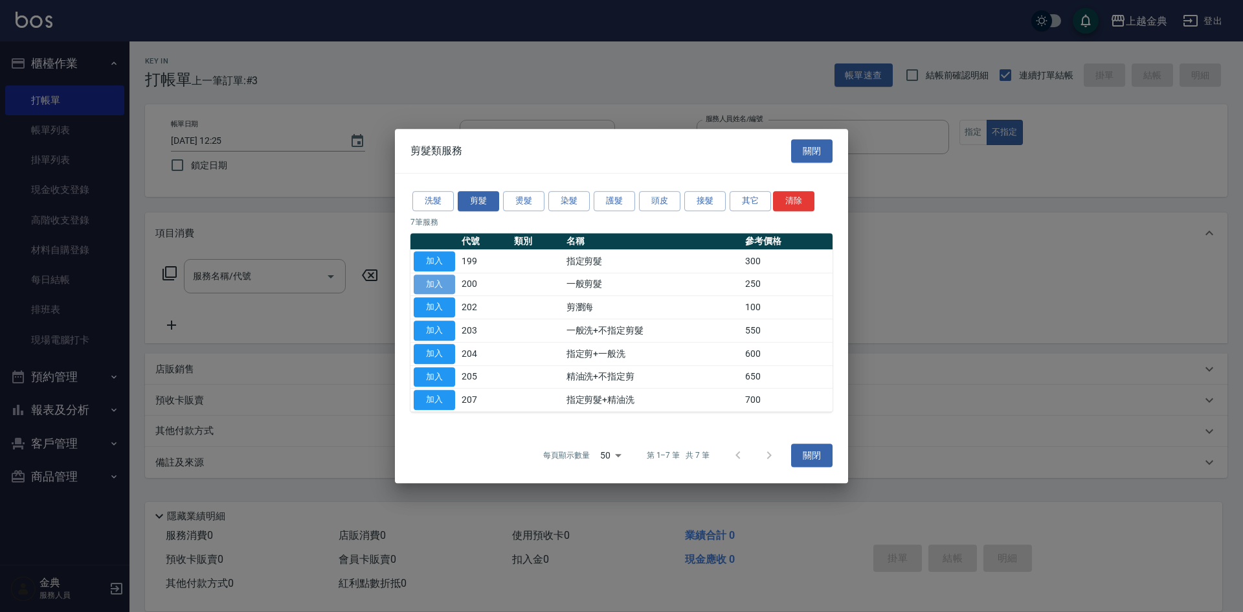
click at [431, 281] on button "加入" at bounding box center [434, 285] width 41 height 20
type input "一般剪髮(200)"
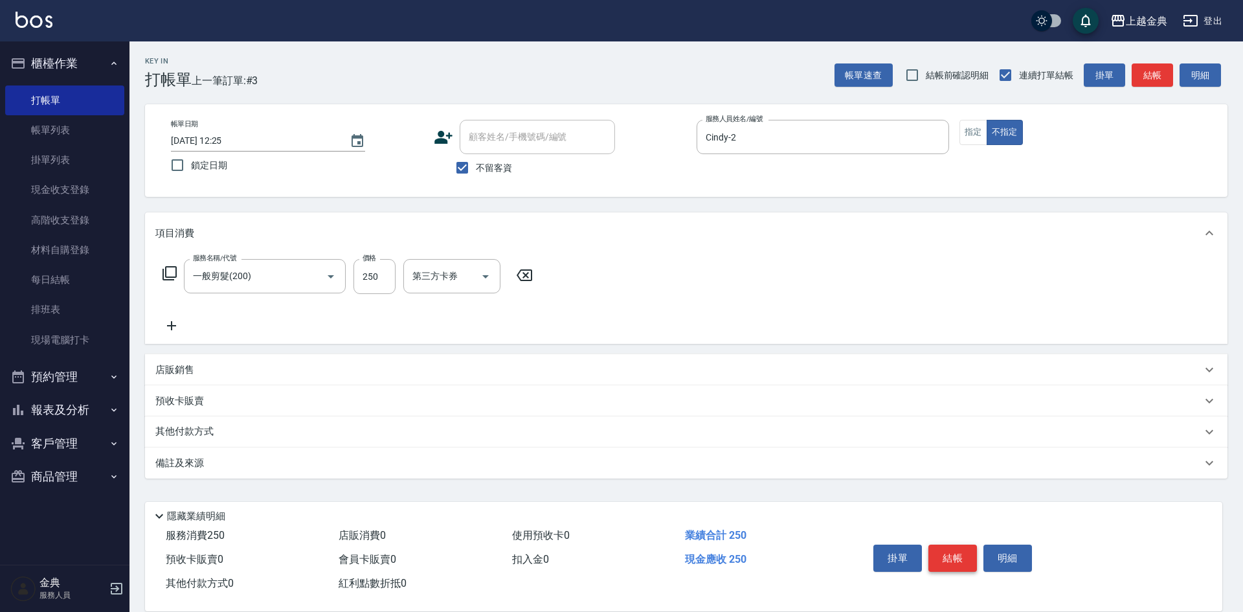
click at [951, 545] on button "結帳" at bounding box center [953, 558] width 49 height 27
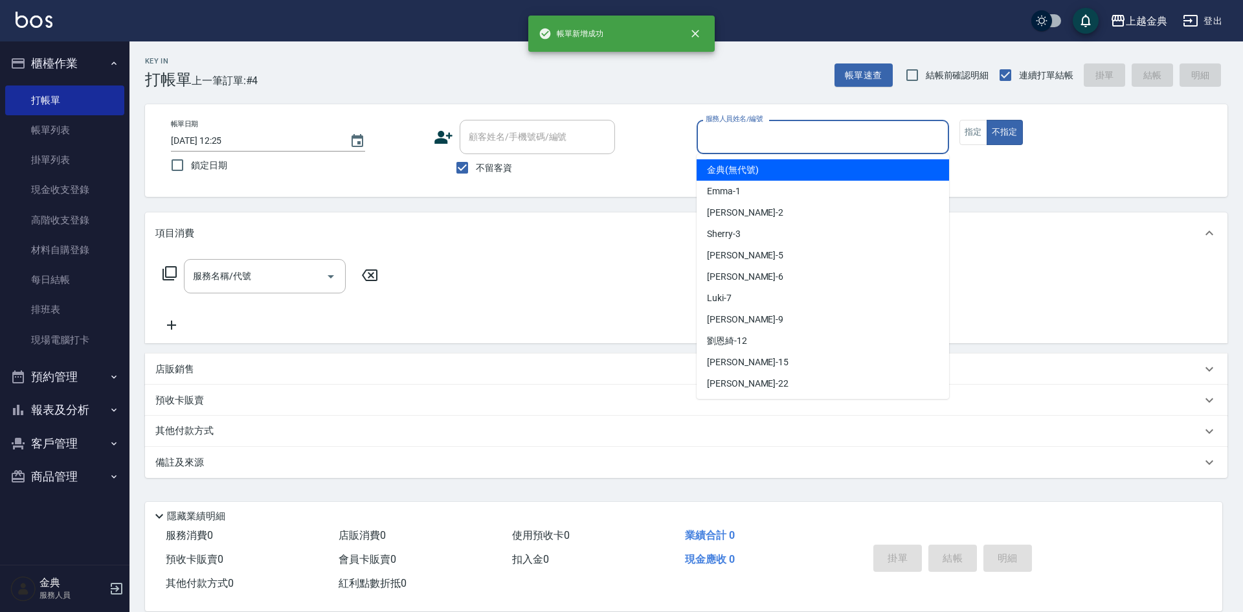
click at [806, 139] on input "服務人員姓名/編號" at bounding box center [823, 137] width 241 height 23
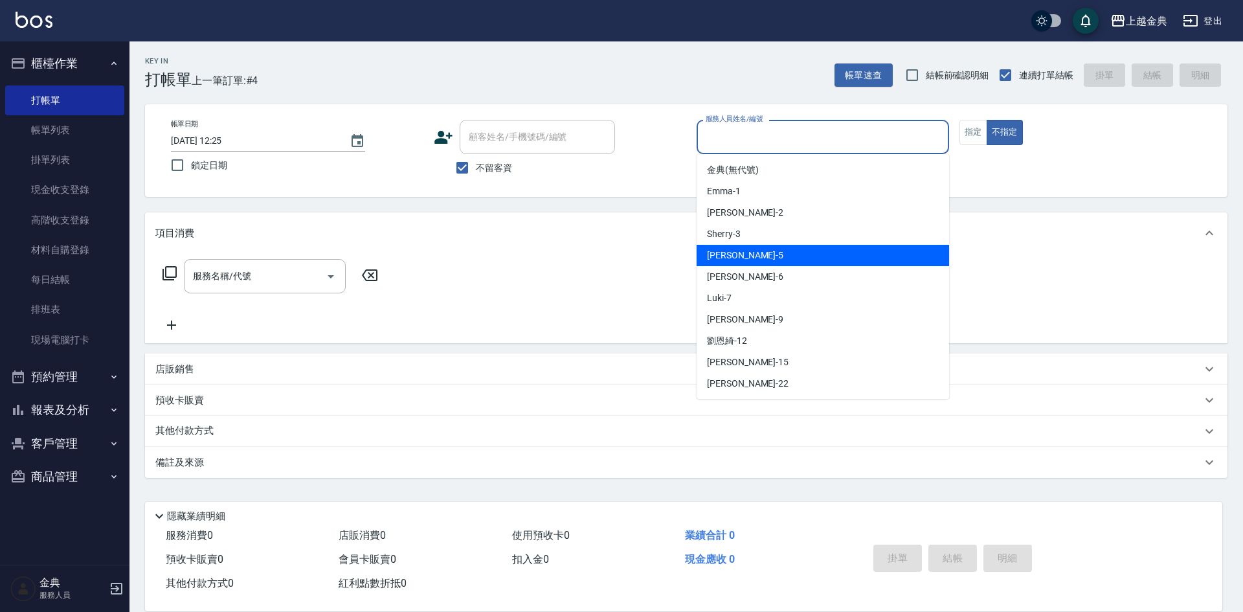
click at [803, 253] on div "[PERSON_NAME] -5" at bounding box center [823, 255] width 253 height 21
type input "[PERSON_NAME]-5"
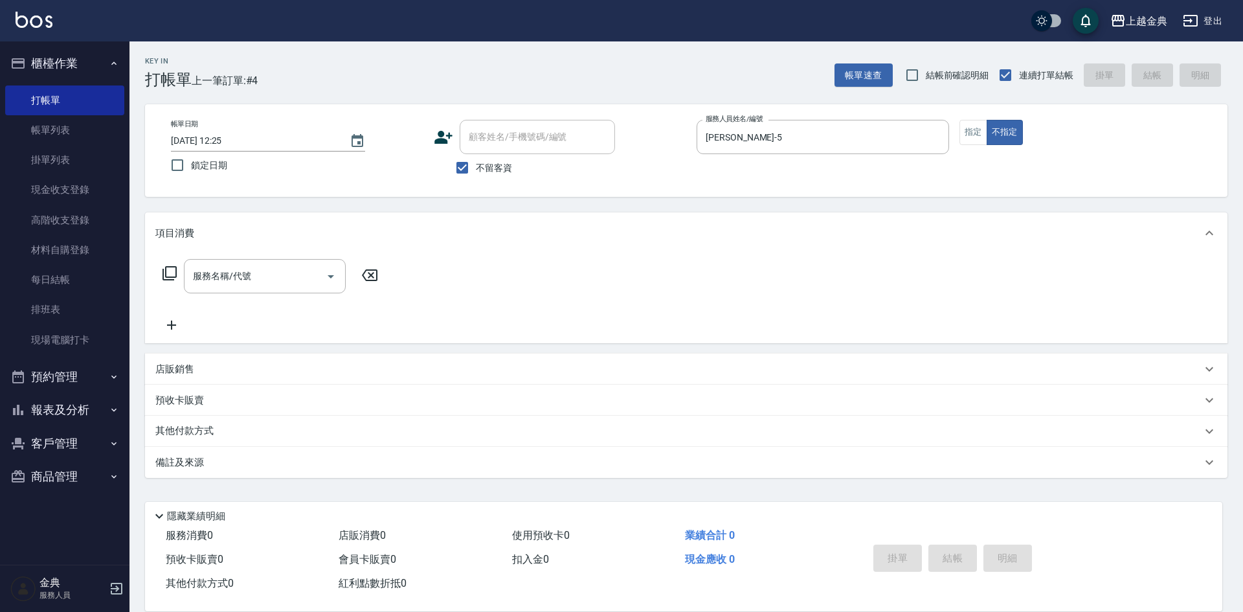
click at [171, 269] on icon at bounding box center [170, 273] width 16 height 16
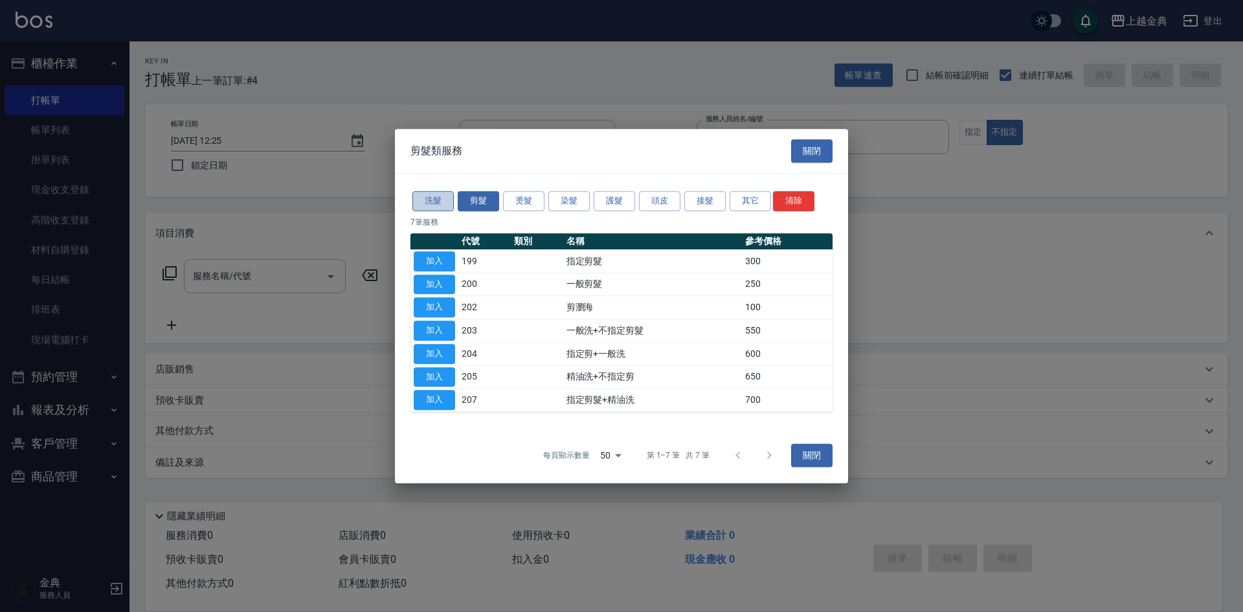
click at [433, 206] on button "洗髮" at bounding box center [432, 201] width 41 height 20
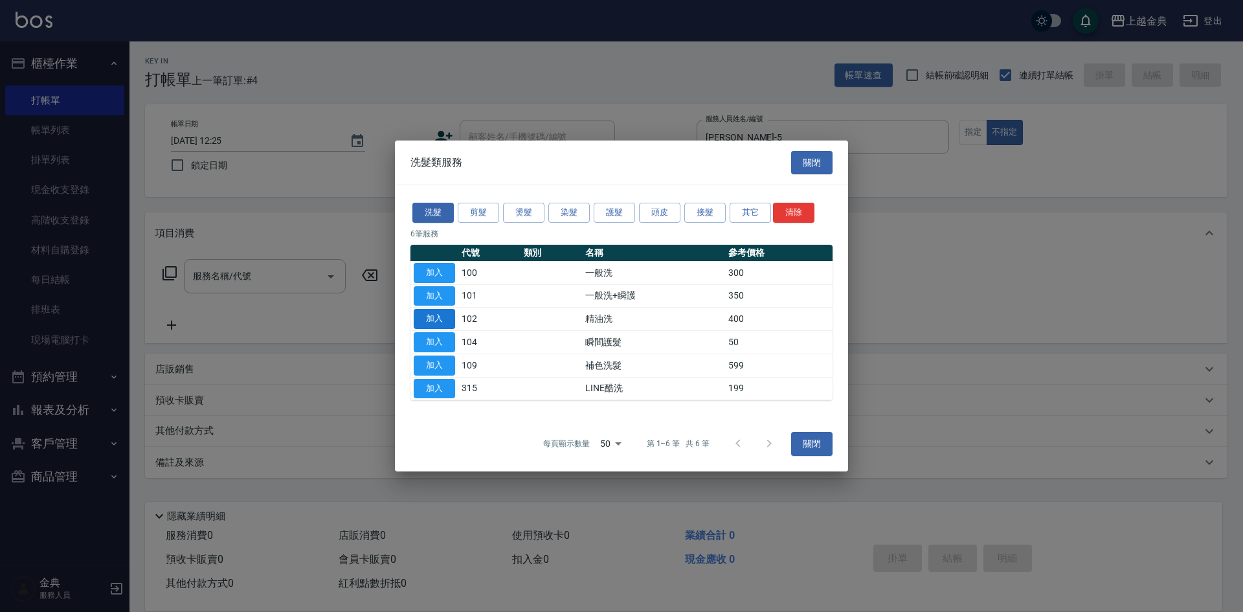
click at [417, 312] on button "加入" at bounding box center [434, 319] width 41 height 20
type input "精油洗(102)"
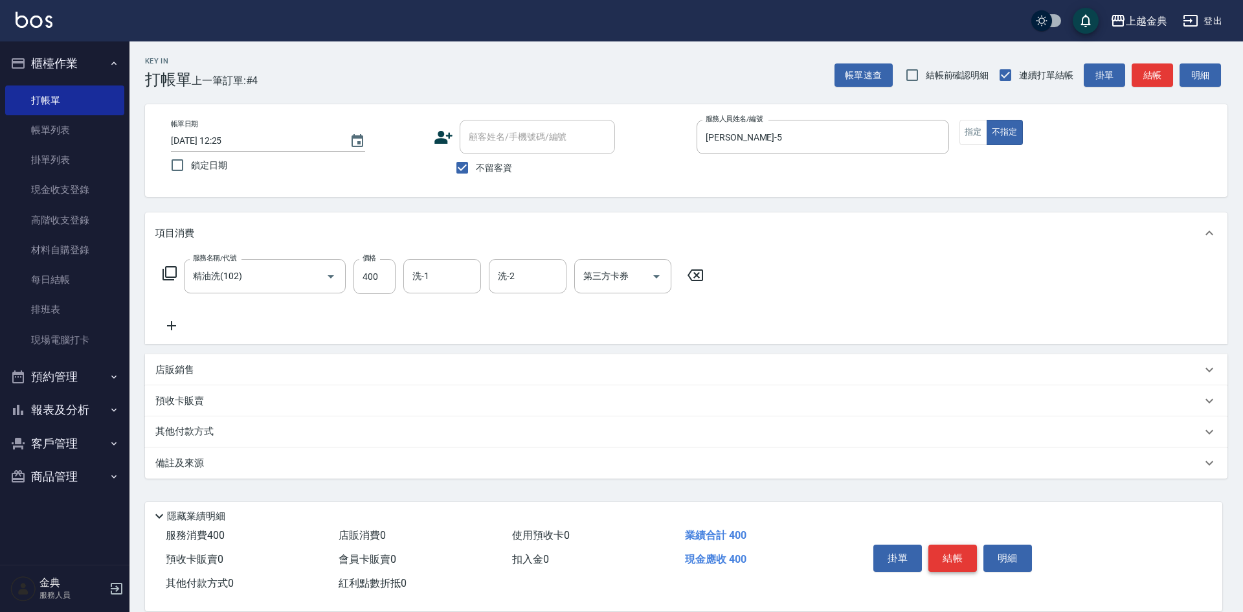
click at [943, 545] on button "結帳" at bounding box center [953, 558] width 49 height 27
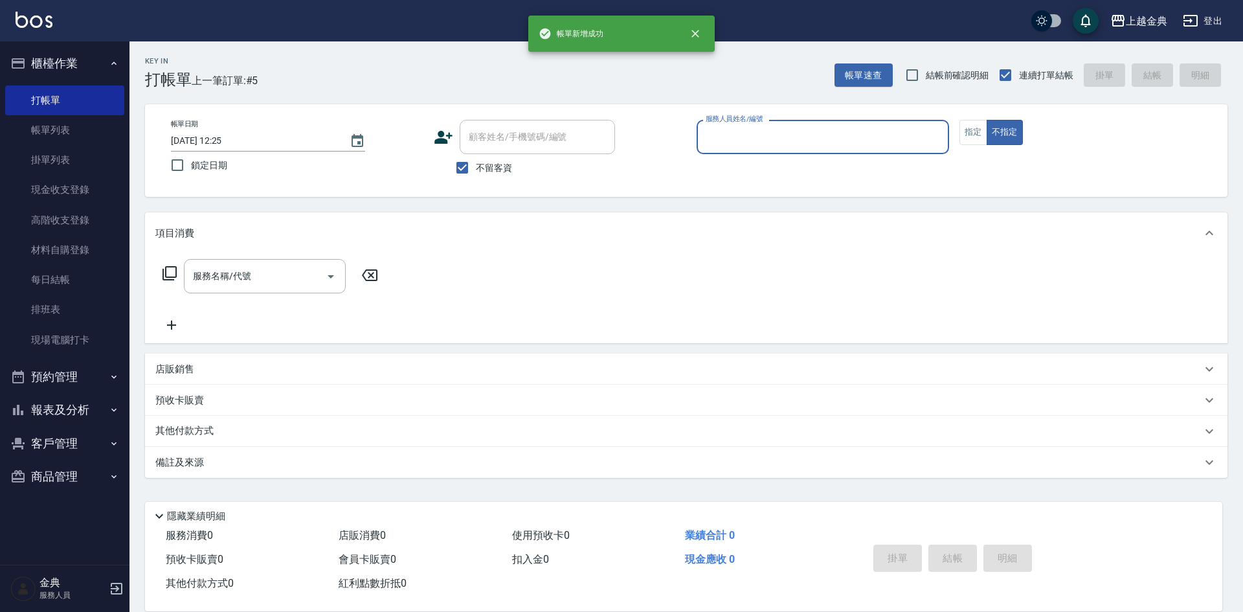
click at [809, 152] on div "服務人員姓名/編號" at bounding box center [823, 137] width 253 height 34
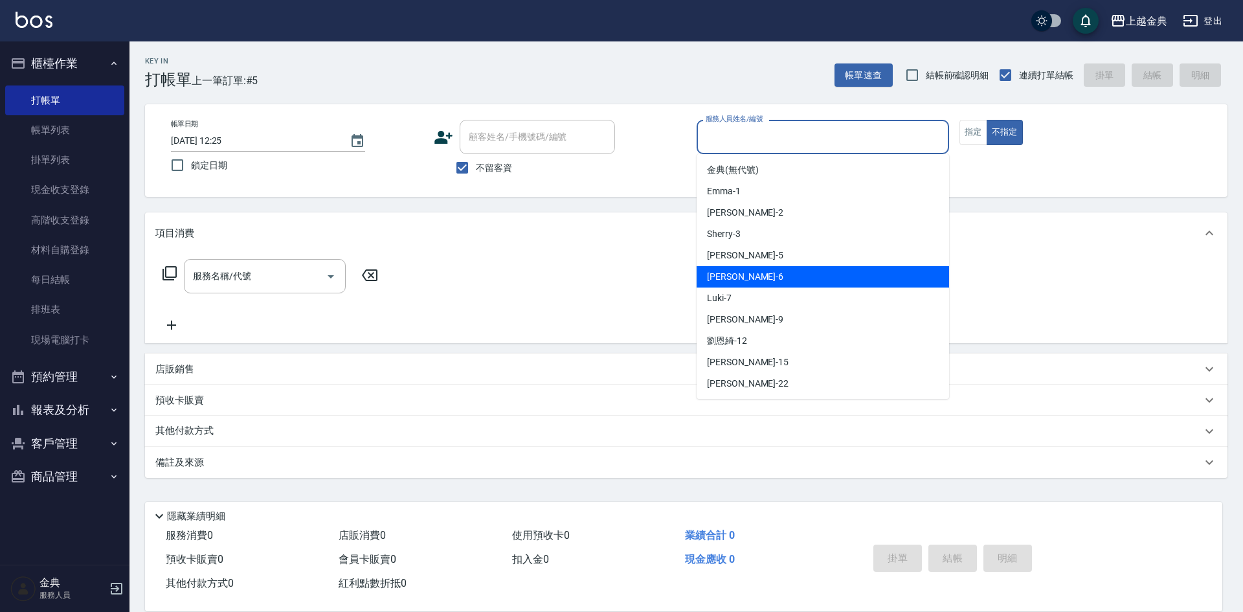
click at [770, 283] on div "[PERSON_NAME] -6" at bounding box center [823, 276] width 253 height 21
type input "[PERSON_NAME]-6"
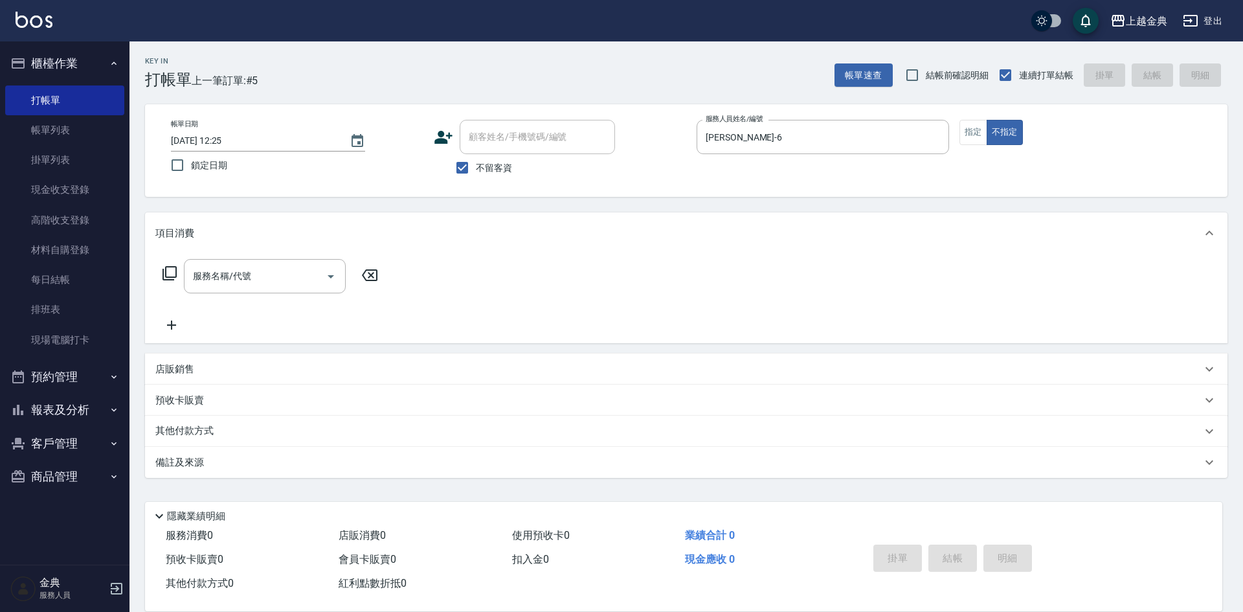
click at [175, 271] on icon at bounding box center [170, 273] width 14 height 14
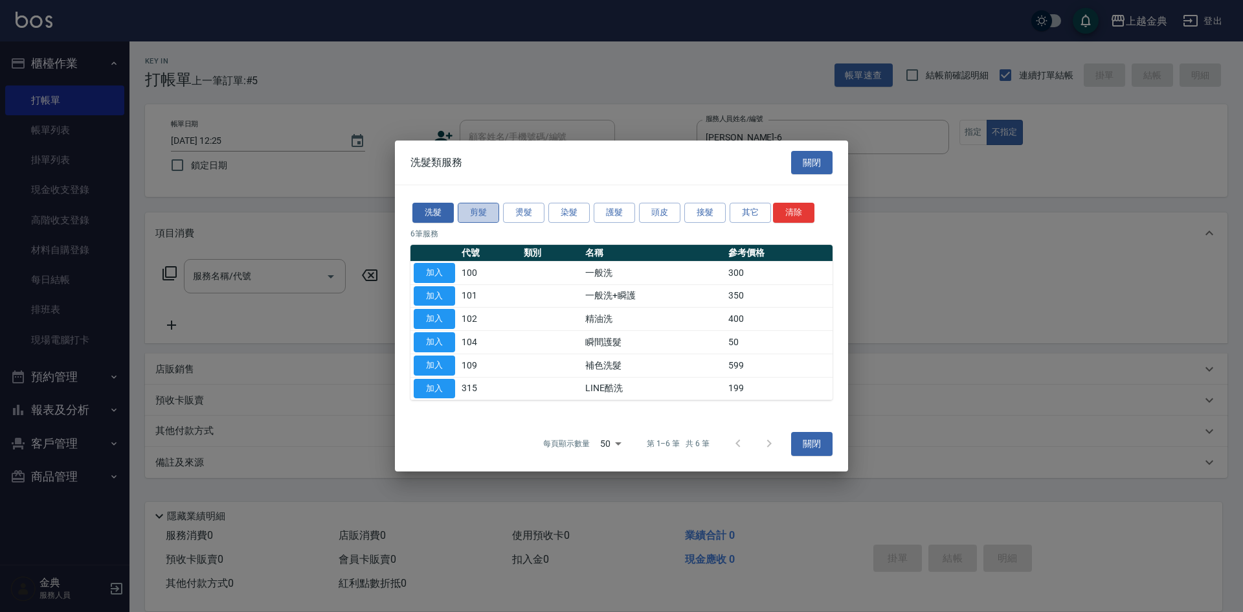
click at [471, 216] on button "剪髮" at bounding box center [478, 213] width 41 height 20
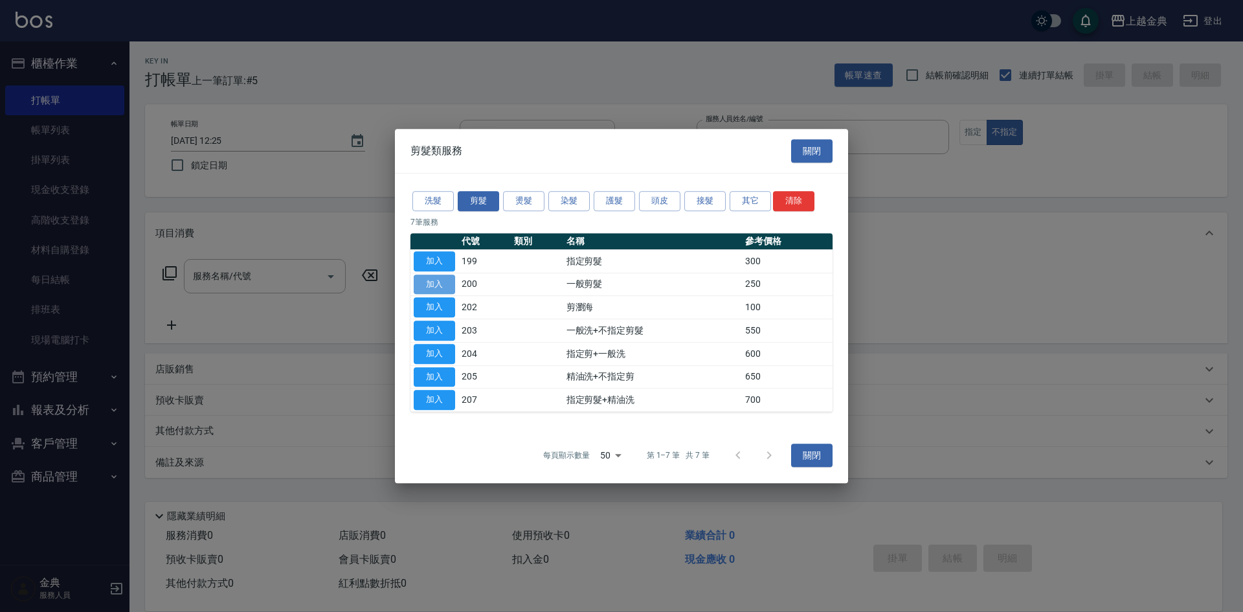
click at [449, 282] on button "加入" at bounding box center [434, 285] width 41 height 20
type input "一般剪髮(200)"
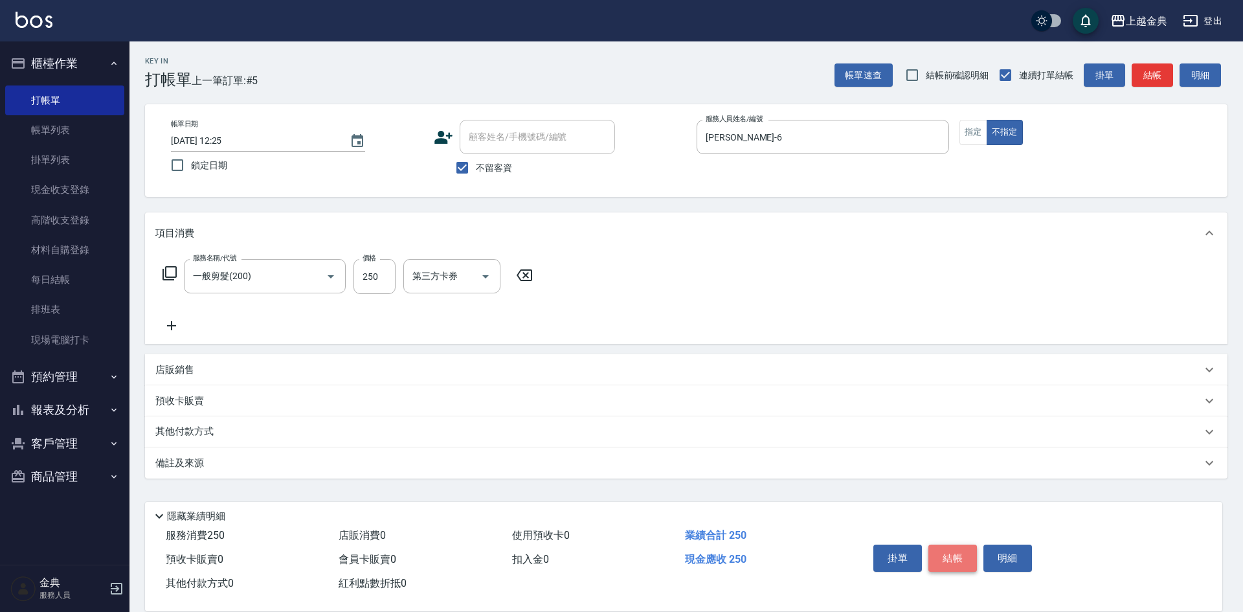
click at [953, 548] on button "結帳" at bounding box center [953, 558] width 49 height 27
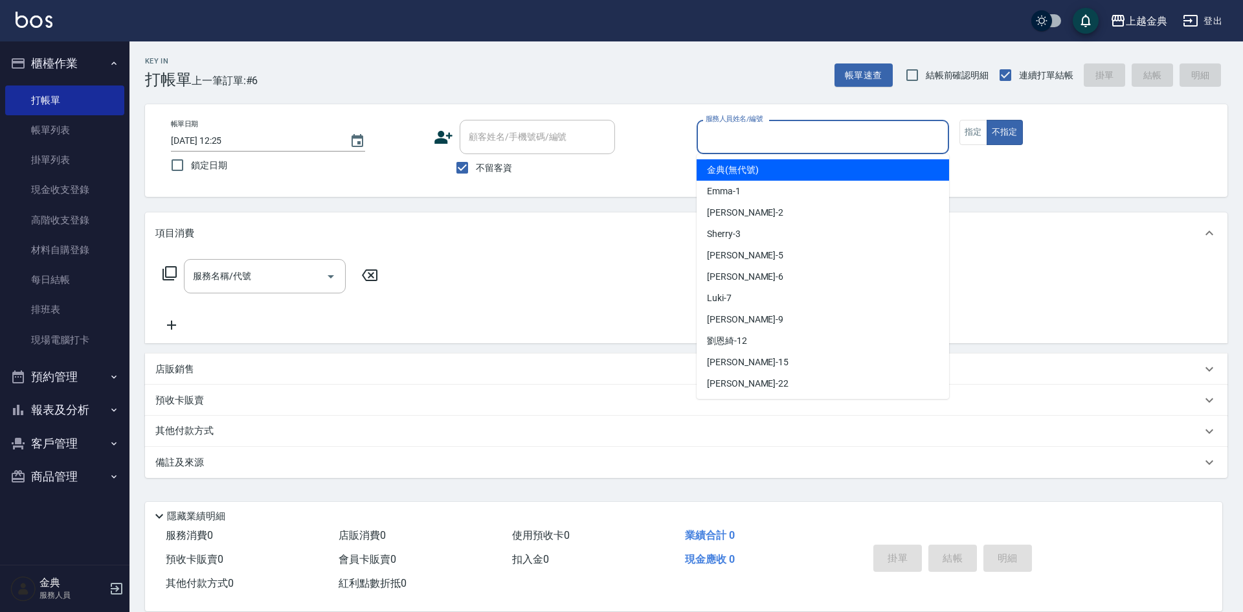
click at [787, 141] on input "服務人員姓名/編號" at bounding box center [823, 137] width 241 height 23
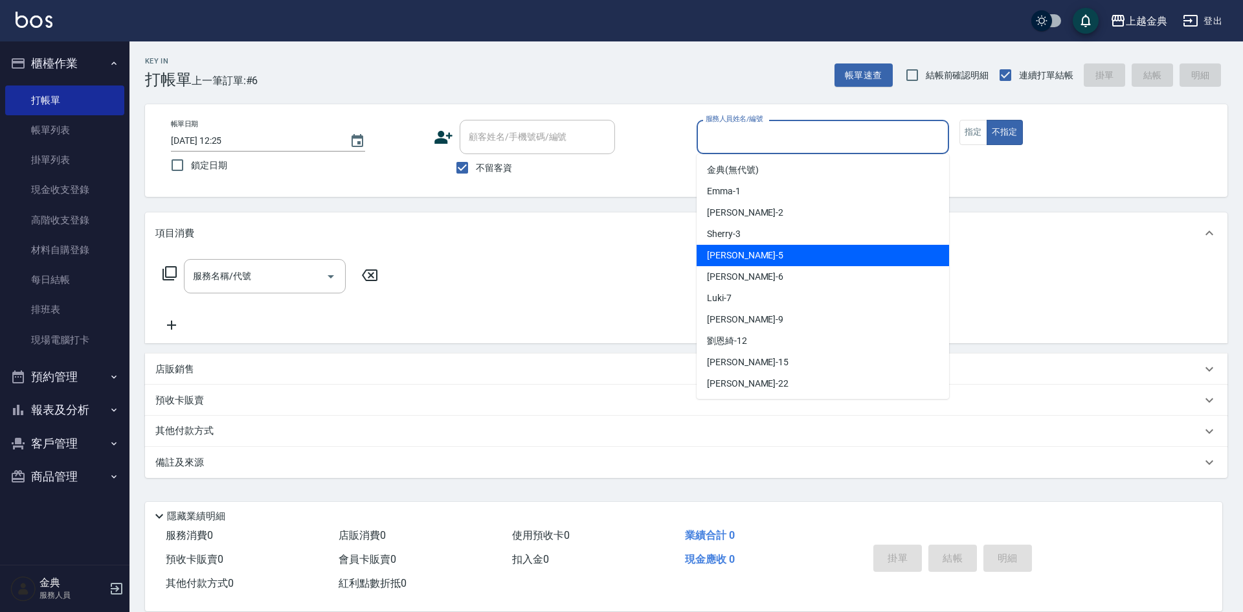
drag, startPoint x: 762, startPoint y: 257, endPoint x: 400, endPoint y: 302, distance: 364.7
click at [759, 260] on div "[PERSON_NAME] -5" at bounding box center [823, 255] width 253 height 21
type input "[PERSON_NAME]-5"
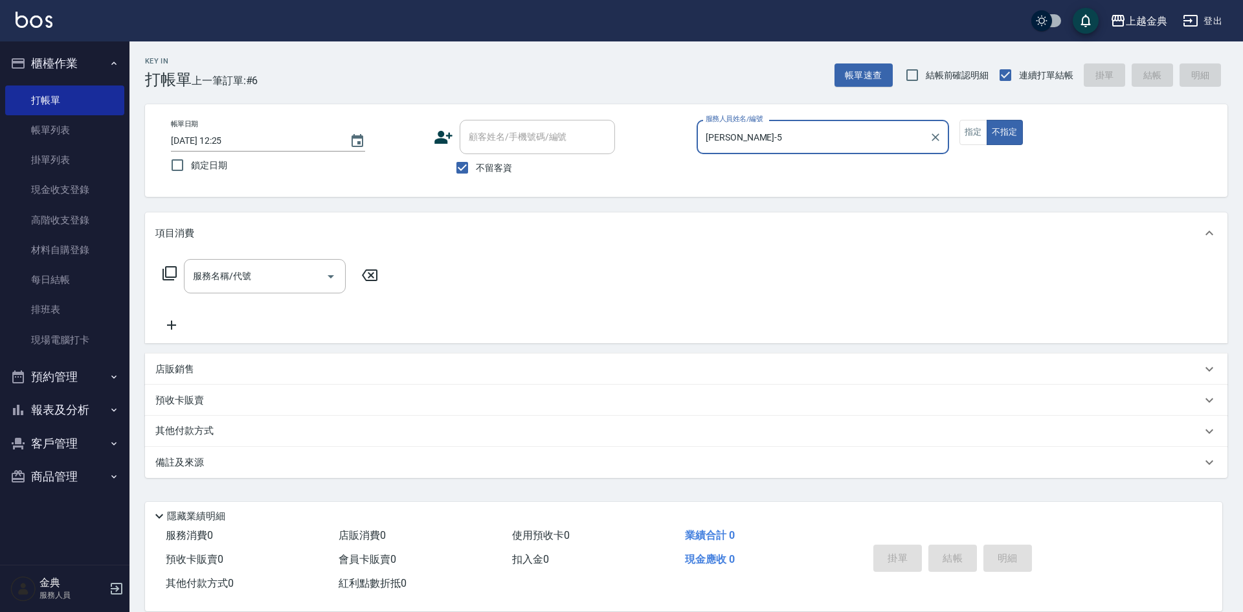
click at [173, 273] on icon at bounding box center [170, 273] width 16 height 16
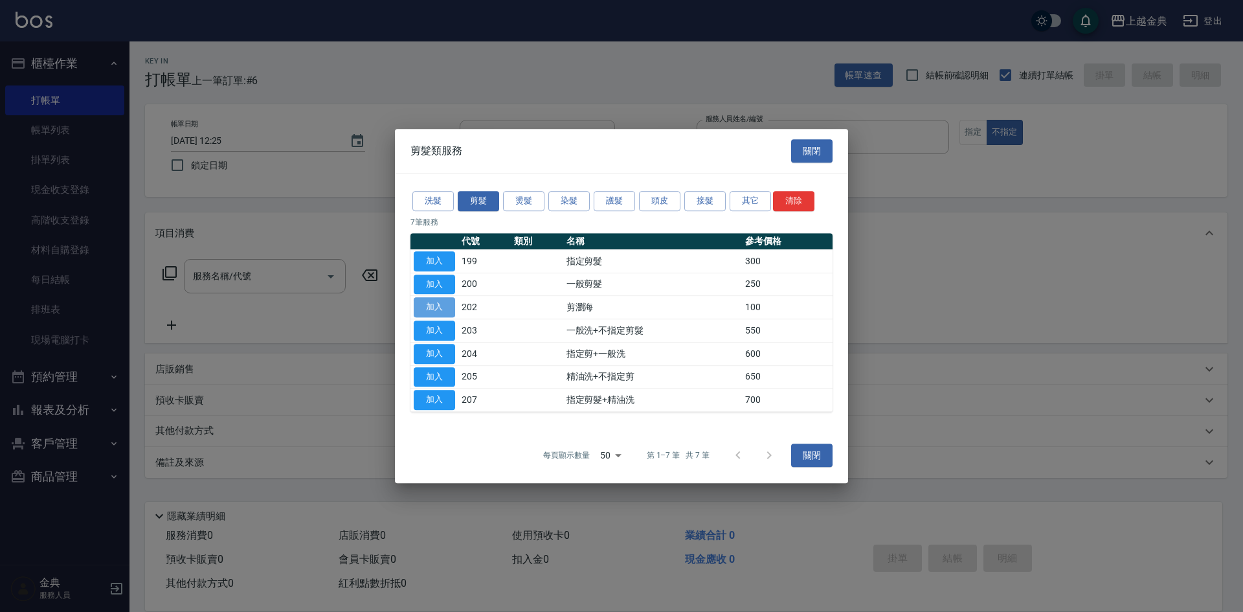
click at [438, 313] on button "加入" at bounding box center [434, 307] width 41 height 20
type input "剪瀏海(202)"
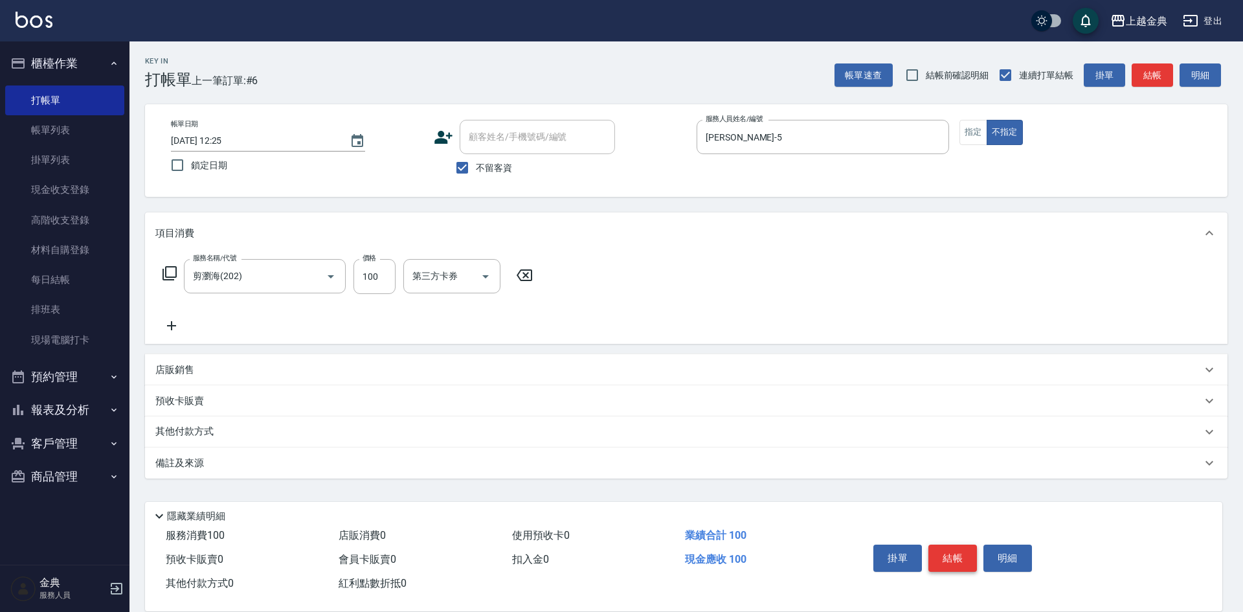
click at [952, 552] on button "結帳" at bounding box center [953, 558] width 49 height 27
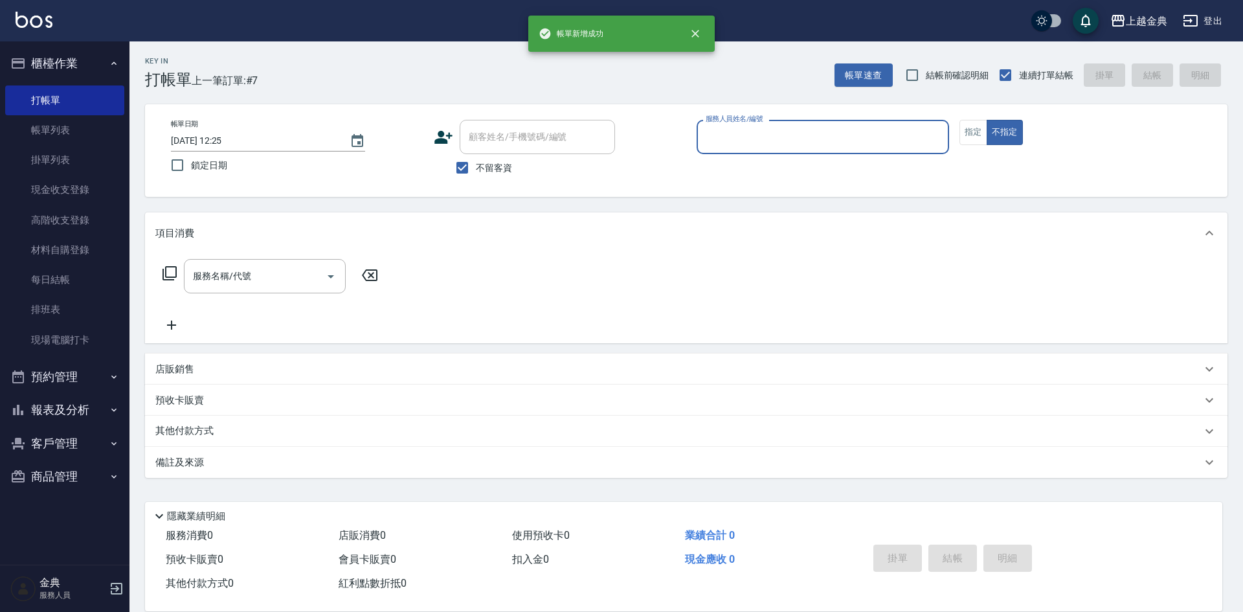
click at [728, 142] on input "服務人員姓名/編號" at bounding box center [823, 137] width 241 height 23
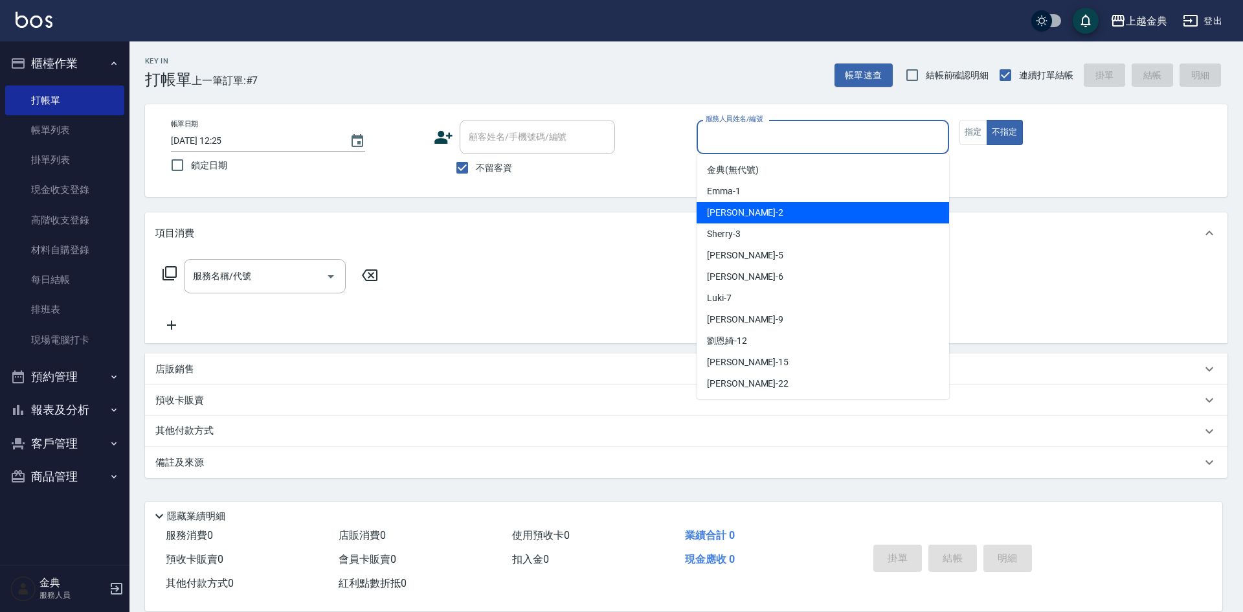
drag, startPoint x: 745, startPoint y: 212, endPoint x: 736, endPoint y: 212, distance: 9.7
click at [745, 212] on div "Cindy -2" at bounding box center [823, 212] width 253 height 21
type input "Cindy-2"
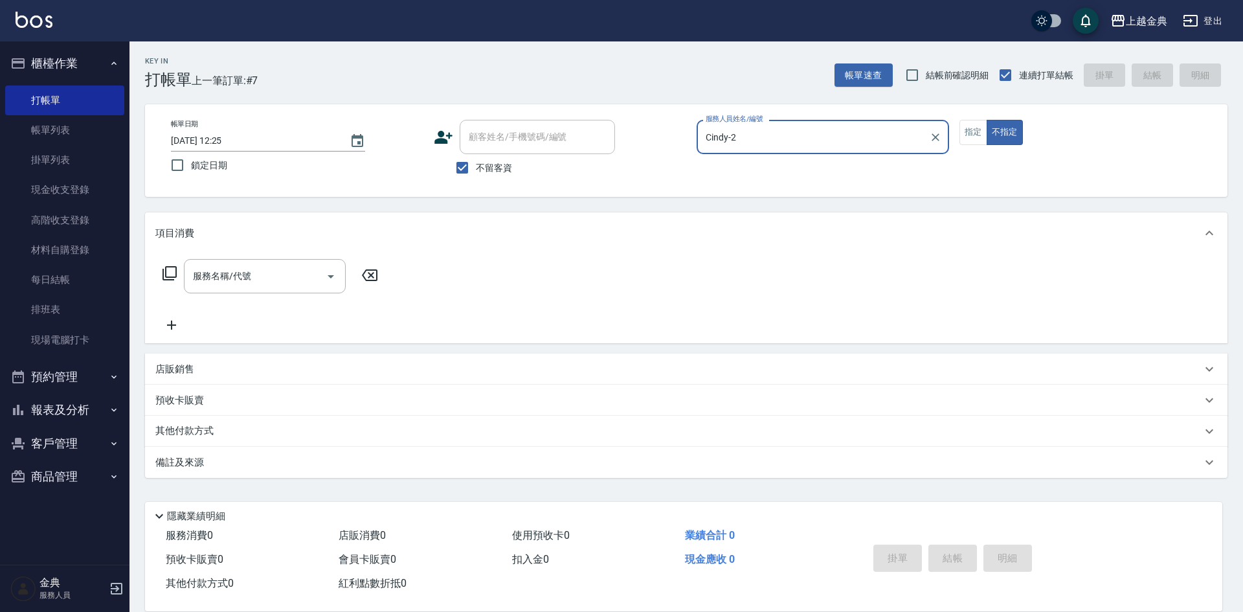
click at [174, 271] on icon at bounding box center [170, 273] width 16 height 16
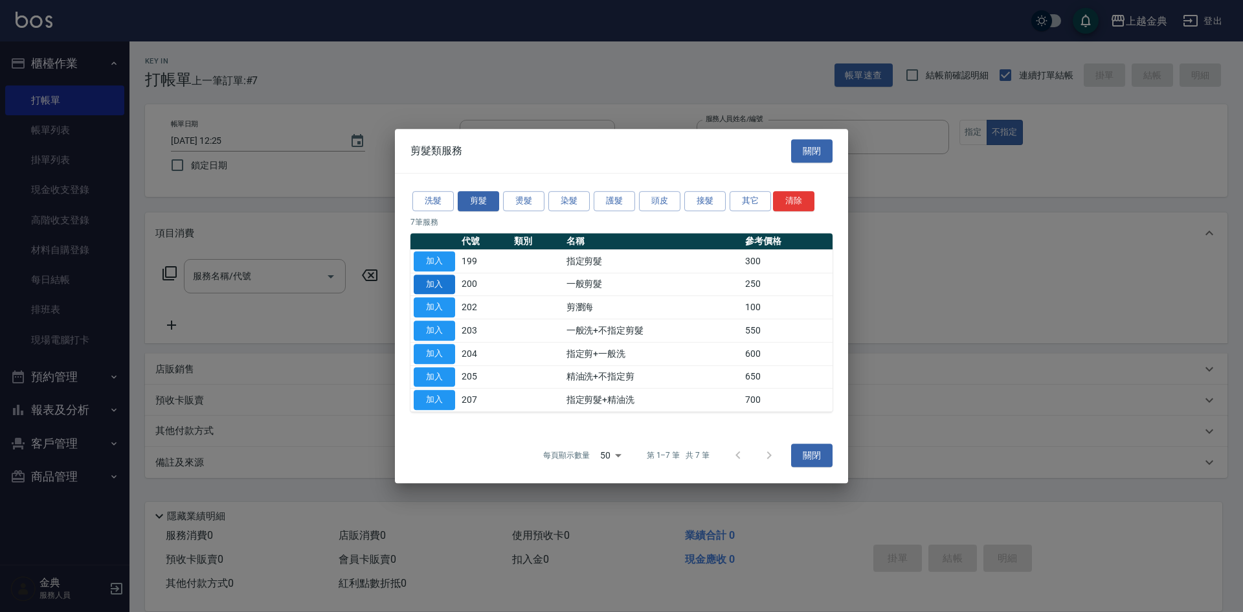
click at [435, 278] on button "加入" at bounding box center [434, 285] width 41 height 20
type input "一般剪髮(200)"
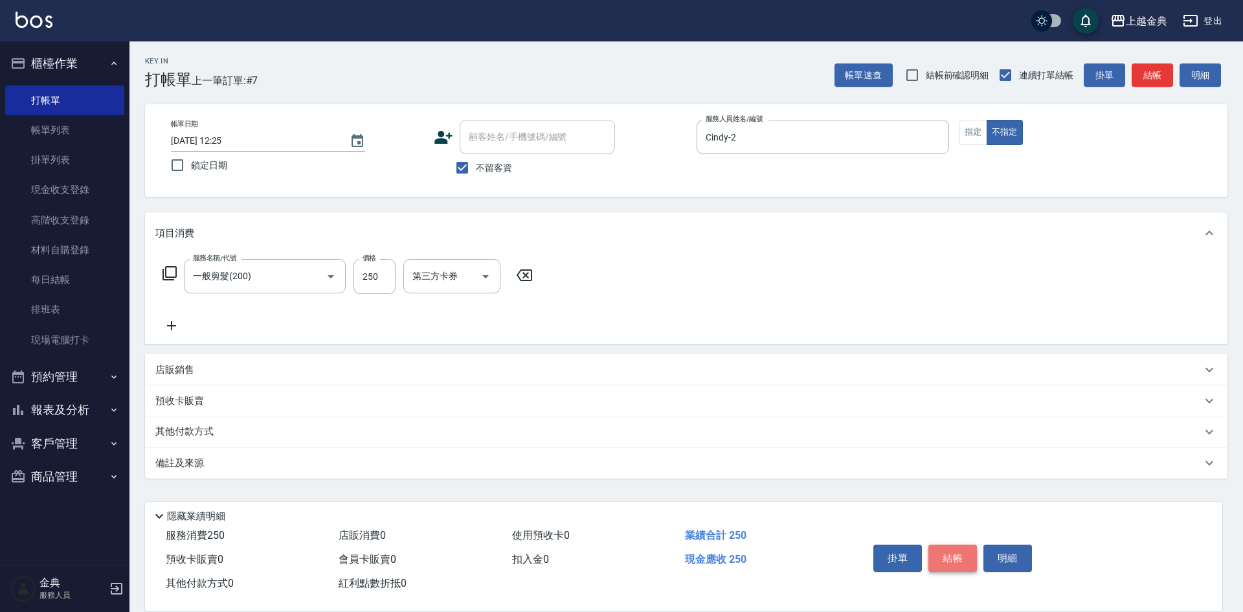
click at [962, 551] on button "結帳" at bounding box center [953, 558] width 49 height 27
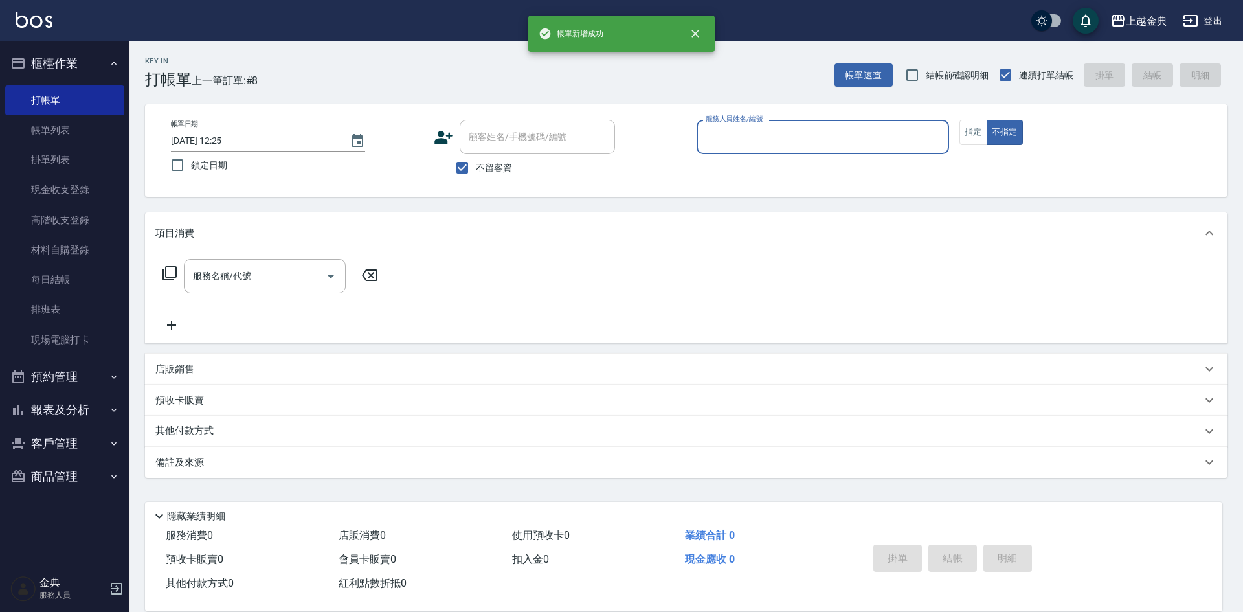
click at [817, 139] on input "服務人員姓名/編號" at bounding box center [823, 137] width 241 height 23
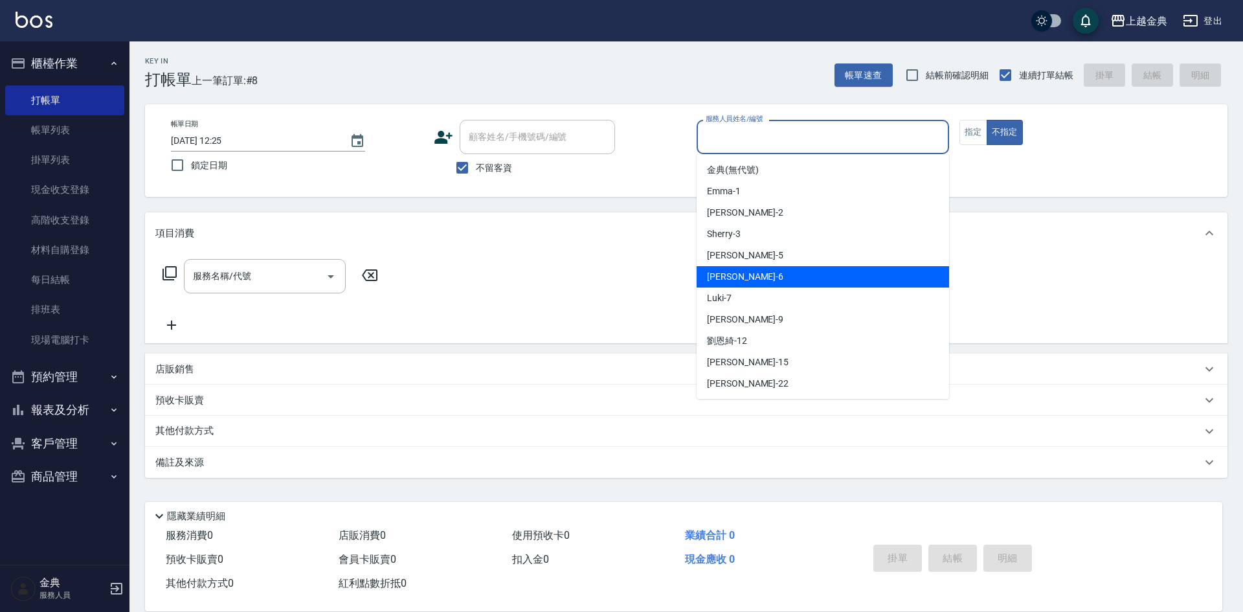
click at [787, 273] on div "[PERSON_NAME] -6" at bounding box center [823, 276] width 253 height 21
type input "[PERSON_NAME]-6"
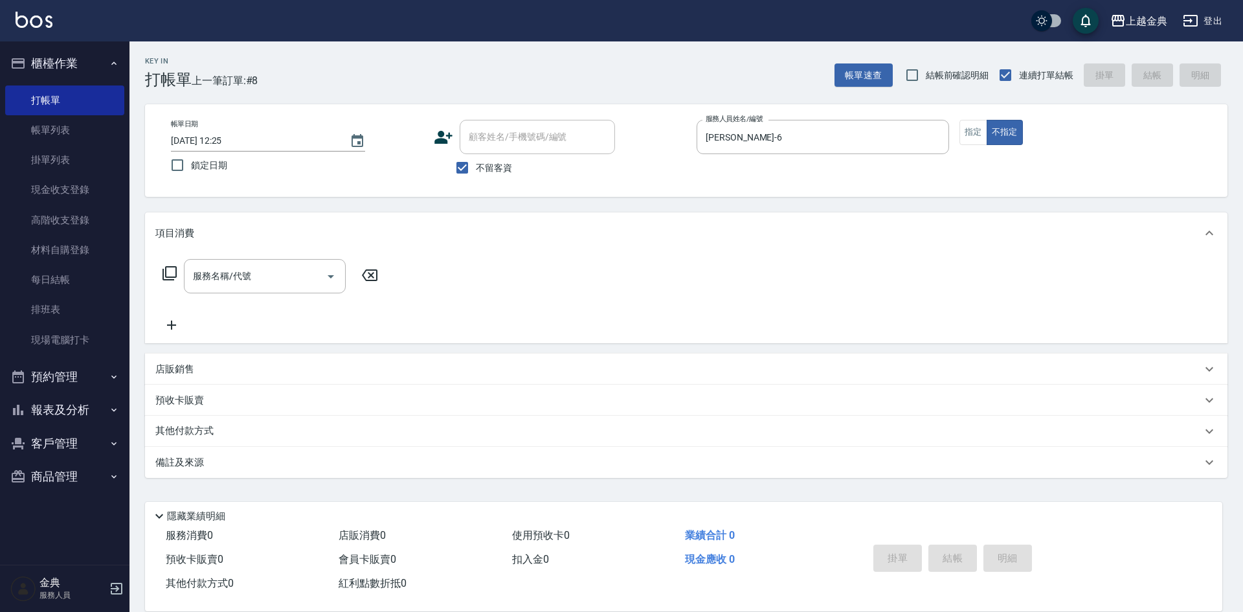
click at [176, 265] on div "服務名稱/代號 服務名稱/代號" at bounding box center [270, 276] width 231 height 34
click at [171, 268] on icon at bounding box center [170, 273] width 16 height 16
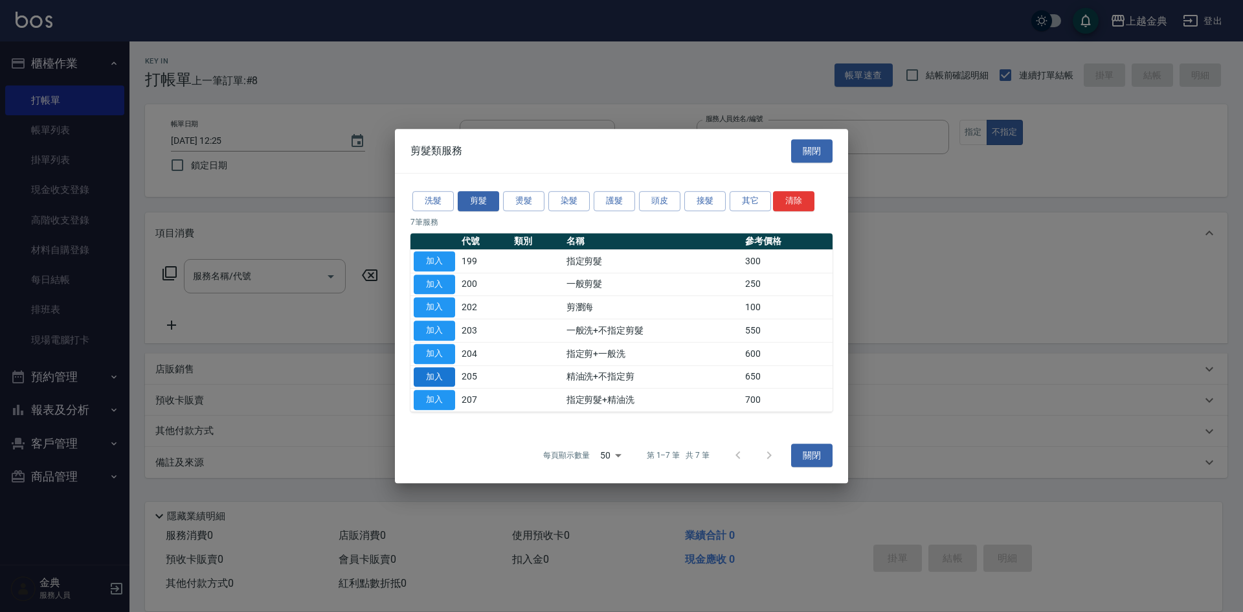
click at [434, 376] on button "加入" at bounding box center [434, 377] width 41 height 20
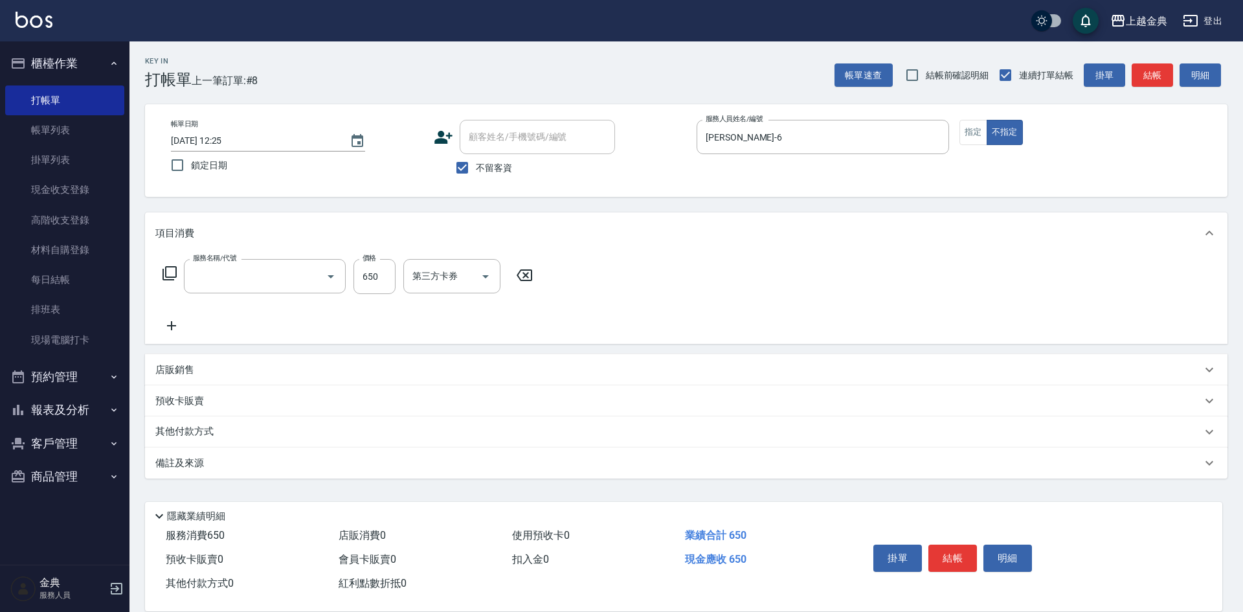
type input "精油洗+不指定剪(205)"
click at [455, 280] on input "洗-1" at bounding box center [442, 276] width 66 height 23
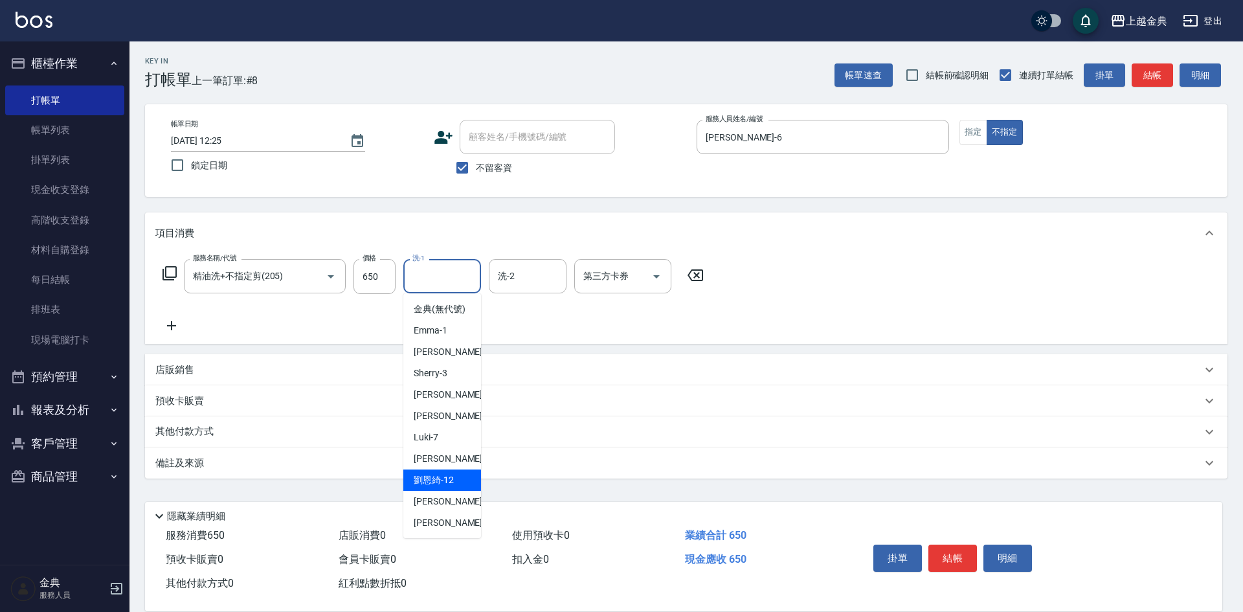
click at [460, 491] on div "[PERSON_NAME]-12" at bounding box center [442, 479] width 78 height 21
type input "[PERSON_NAME]-12"
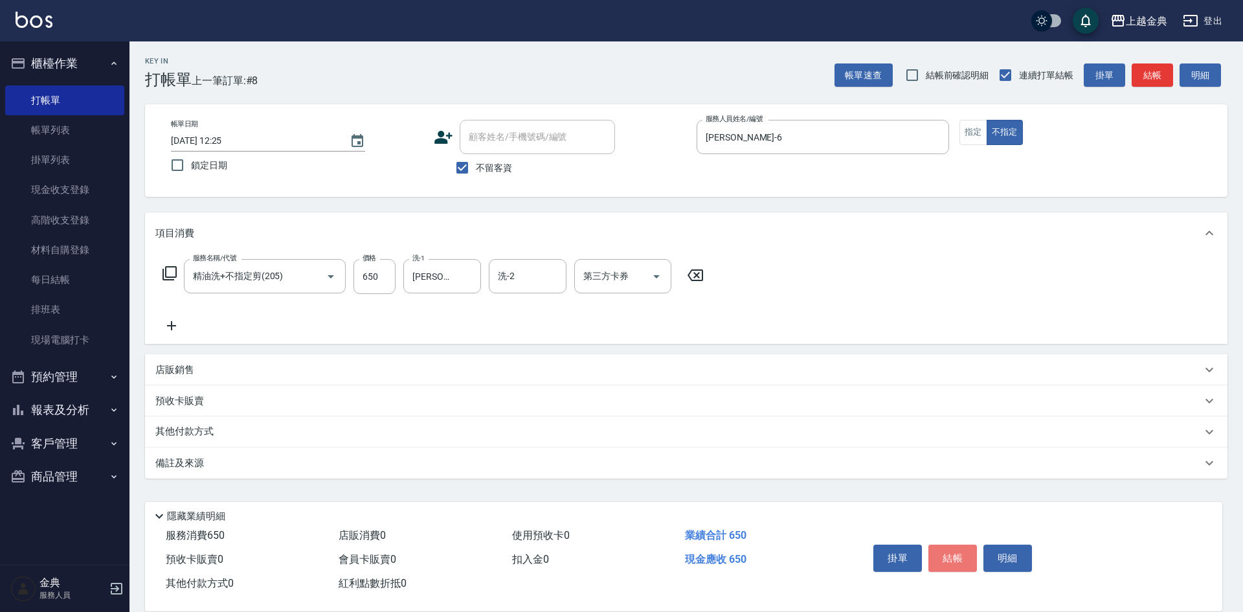
click at [940, 545] on button "結帳" at bounding box center [953, 558] width 49 height 27
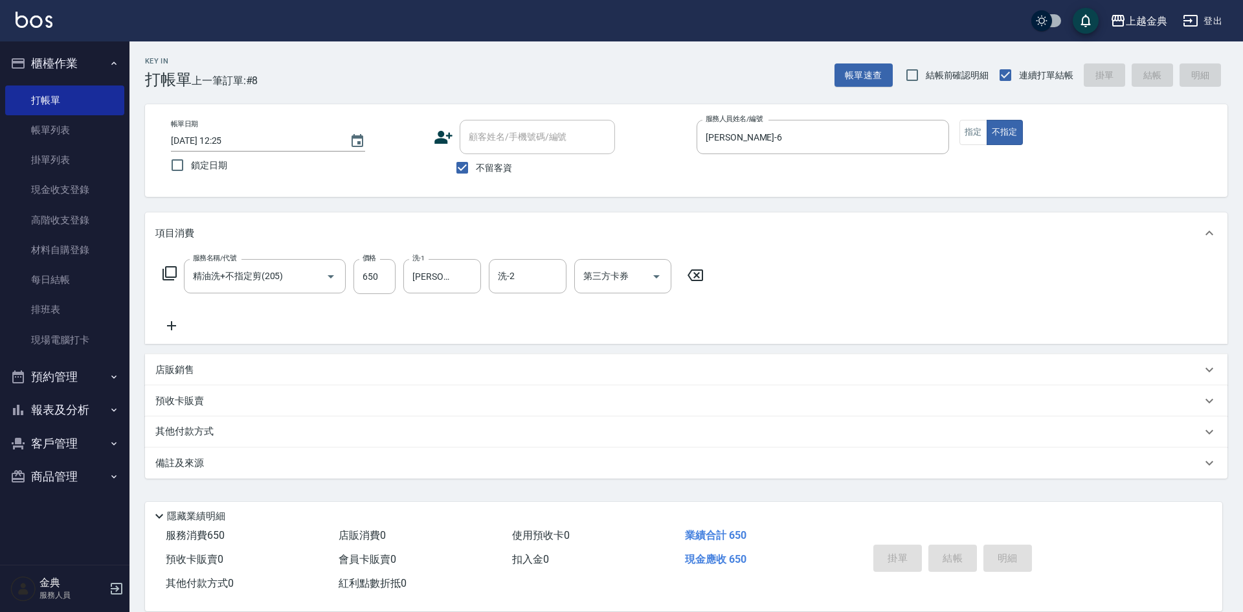
type input "[DATE] 12:26"
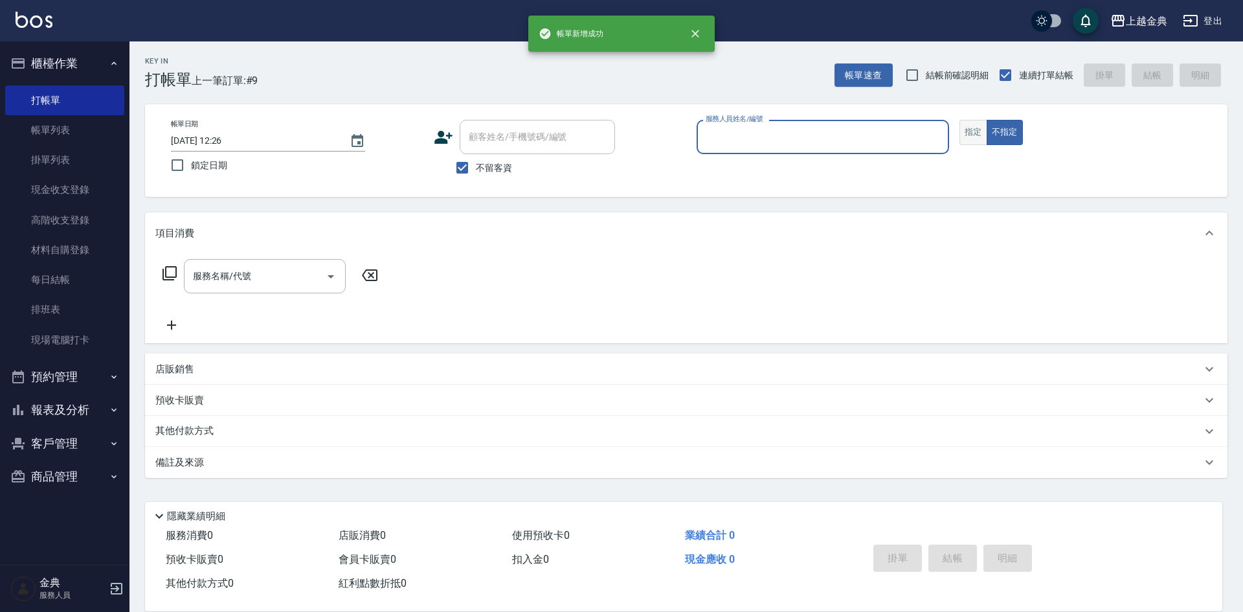
click at [964, 127] on button "指定" at bounding box center [974, 132] width 28 height 25
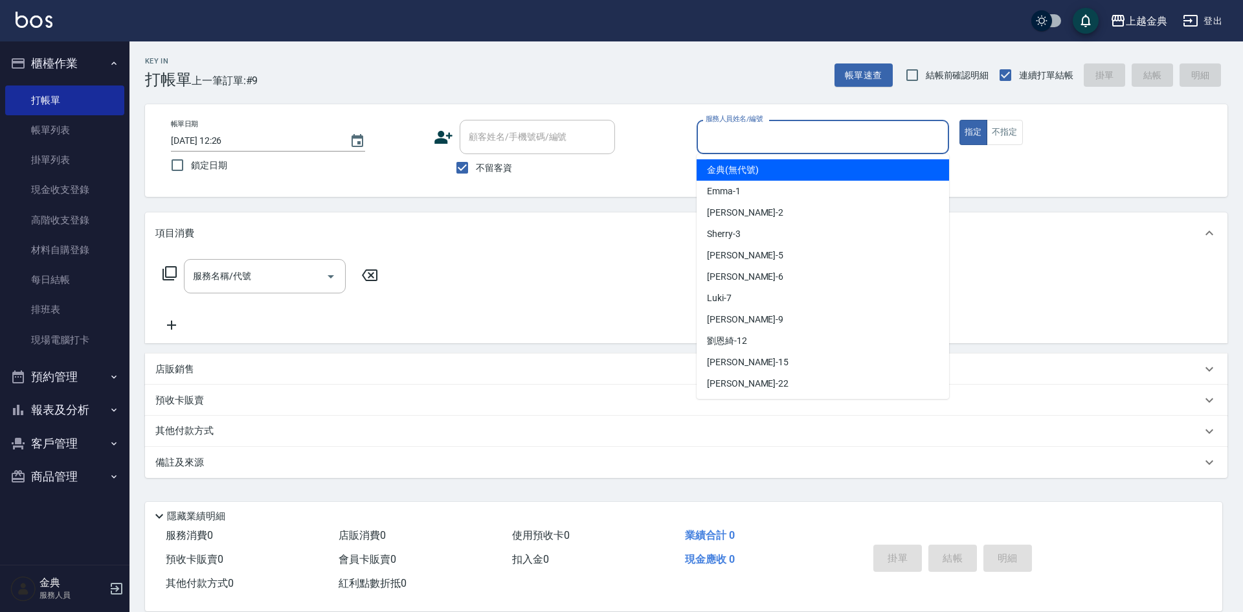
click at [900, 127] on input "服務人員姓名/編號" at bounding box center [823, 137] width 241 height 23
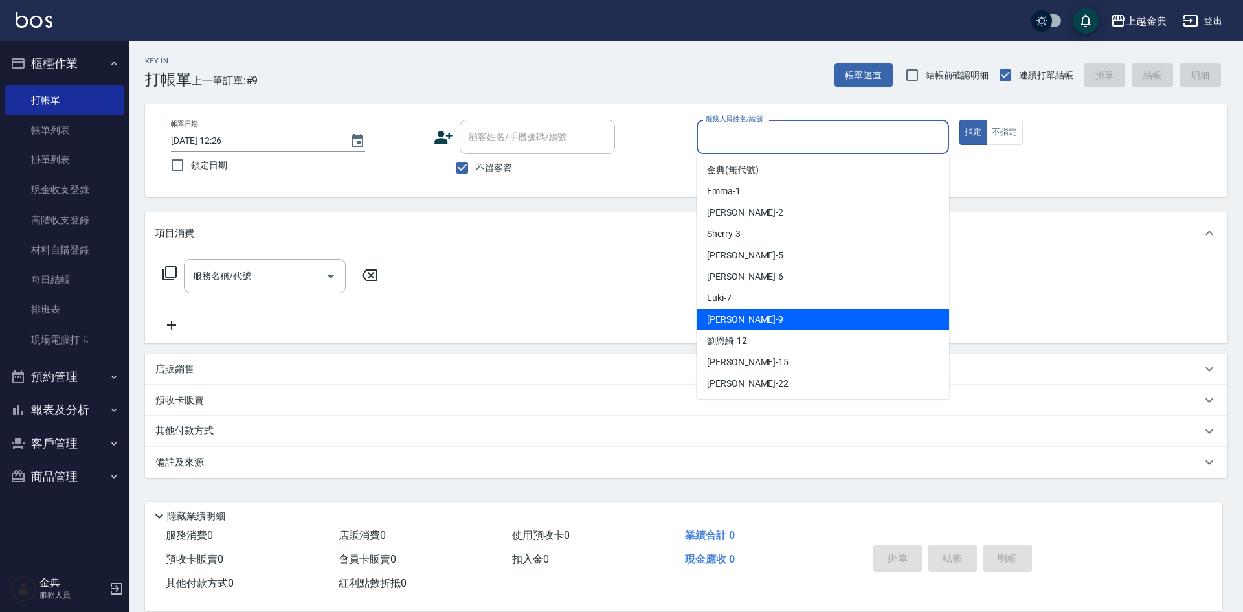
click at [773, 320] on div "[PERSON_NAME] -9" at bounding box center [823, 319] width 253 height 21
type input "[PERSON_NAME]-9"
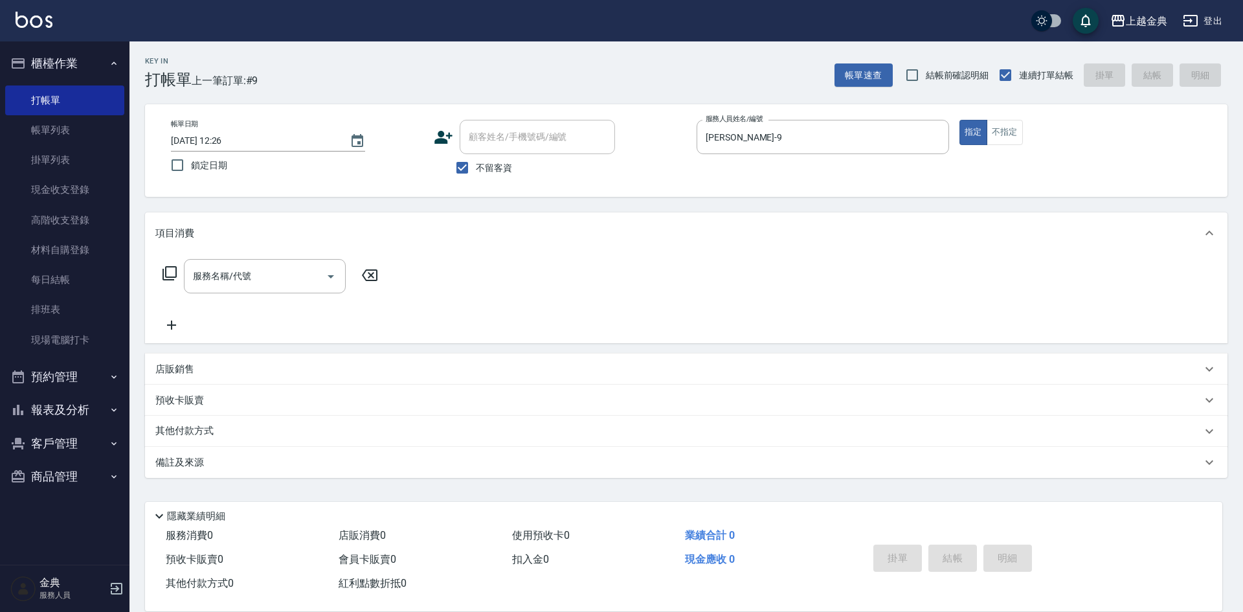
click at [176, 271] on icon at bounding box center [170, 273] width 14 height 14
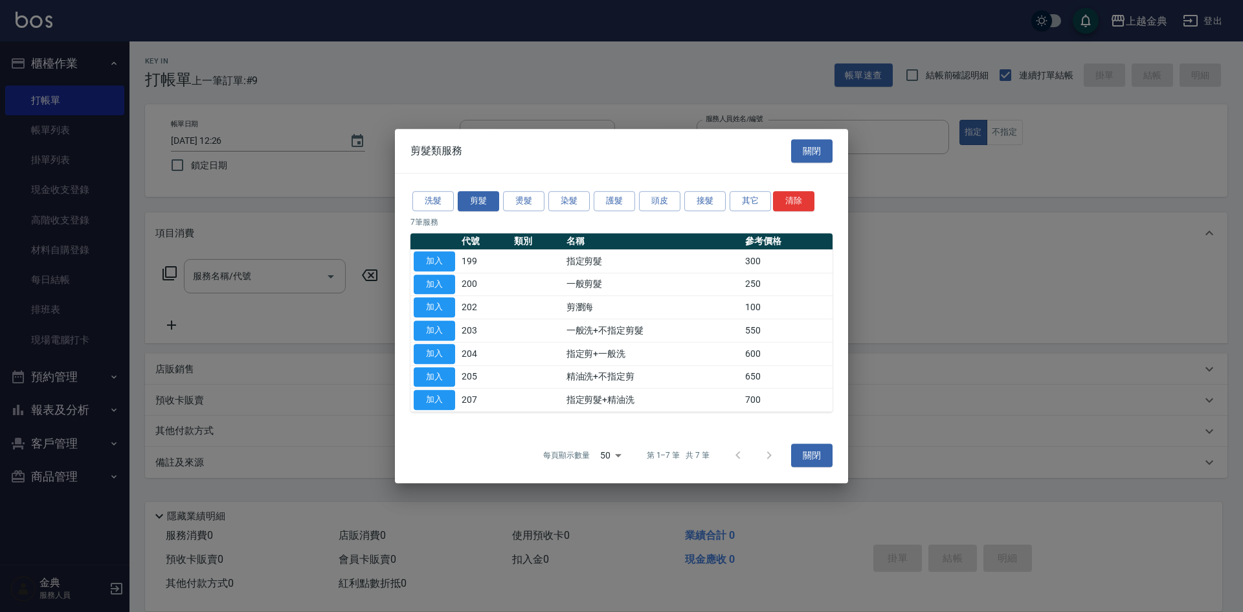
drag, startPoint x: 655, startPoint y: 188, endPoint x: 656, endPoint y: 202, distance: 14.3
click at [655, 188] on div "洗髮 剪髮 燙髮 染髮 護髮 頭皮 接髮 其它 清除 7 筆服務 代號 類別 名稱 參考價格 加入 199 指定剪髮 300 加入 200 一般剪髮 250 …" at bounding box center [621, 301] width 453 height 254
click at [651, 203] on button "頭皮" at bounding box center [659, 201] width 41 height 20
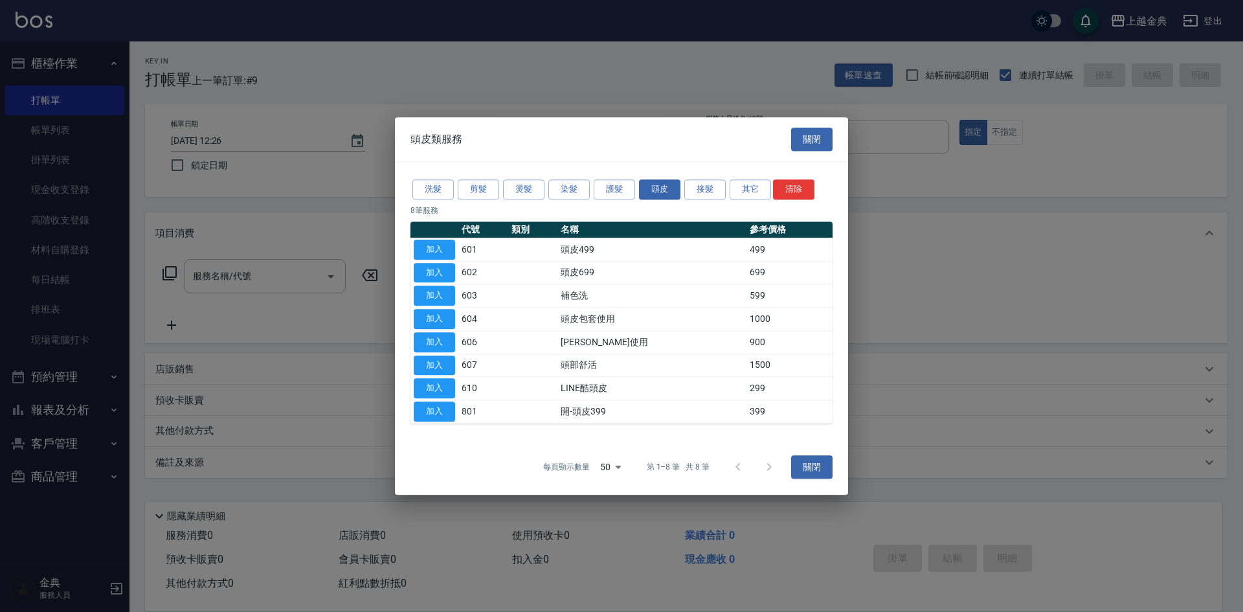
click at [429, 231] on button "button" at bounding box center [434, 230] width 41 height 8
click at [430, 245] on button "加入" at bounding box center [434, 250] width 41 height 20
type input "頭皮499(601)"
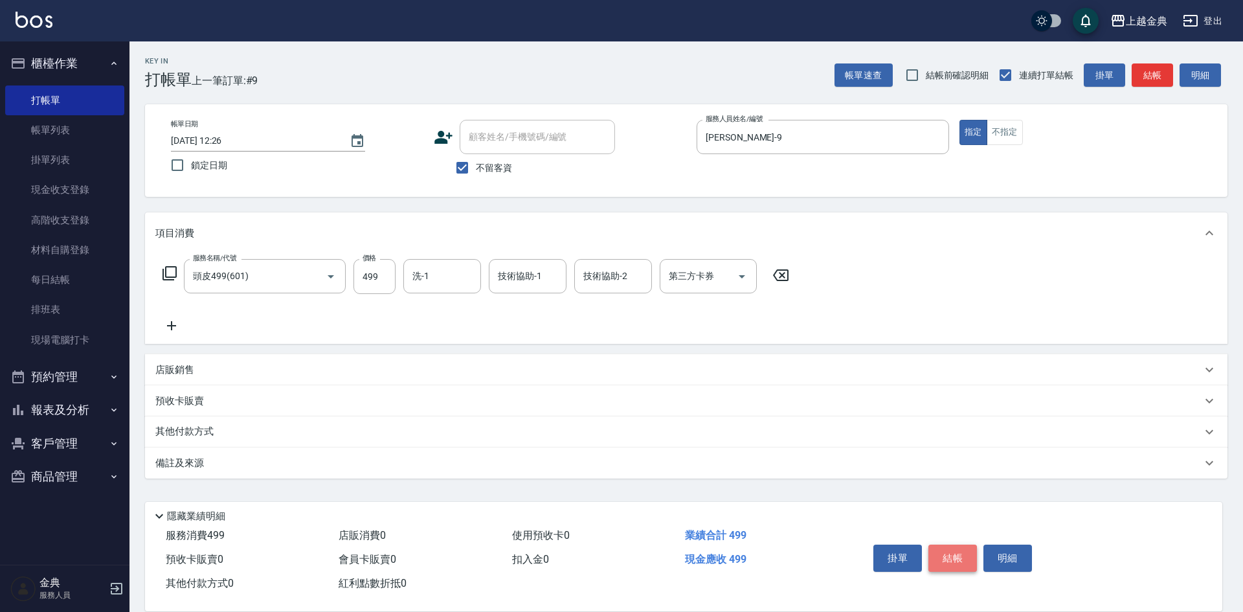
click at [954, 547] on button "結帳" at bounding box center [953, 558] width 49 height 27
